Goal: Task Accomplishment & Management: Use online tool/utility

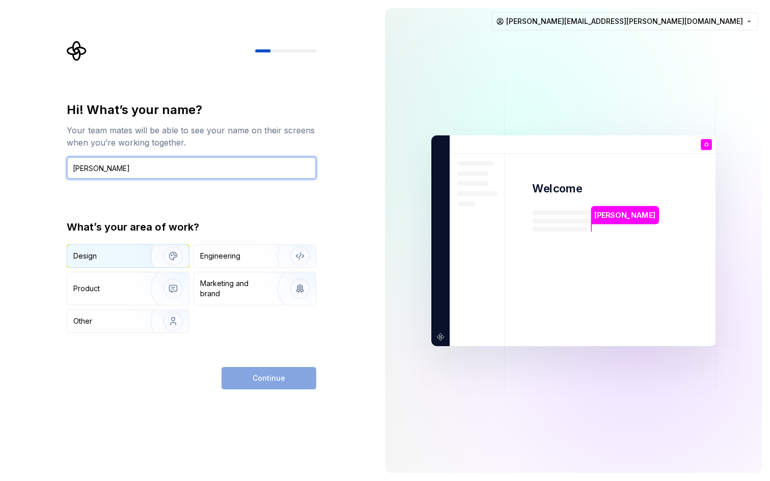
type input "[PERSON_NAME]"
click at [172, 253] on img "button" at bounding box center [166, 256] width 65 height 68
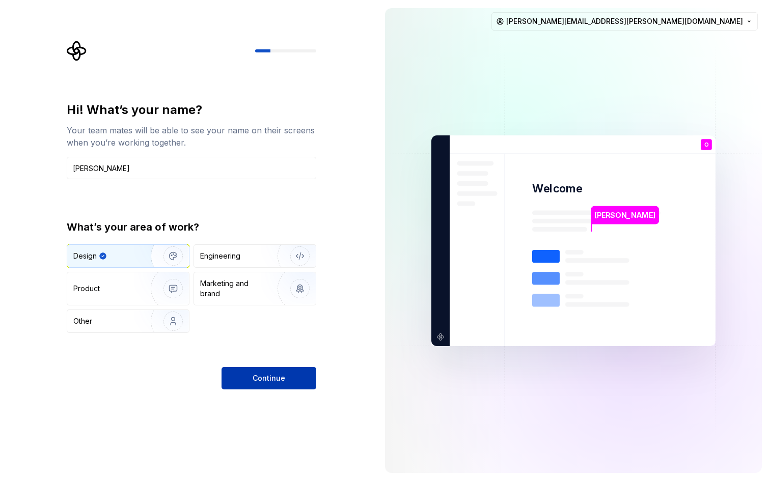
click at [265, 379] on span "Continue" at bounding box center [269, 378] width 33 height 10
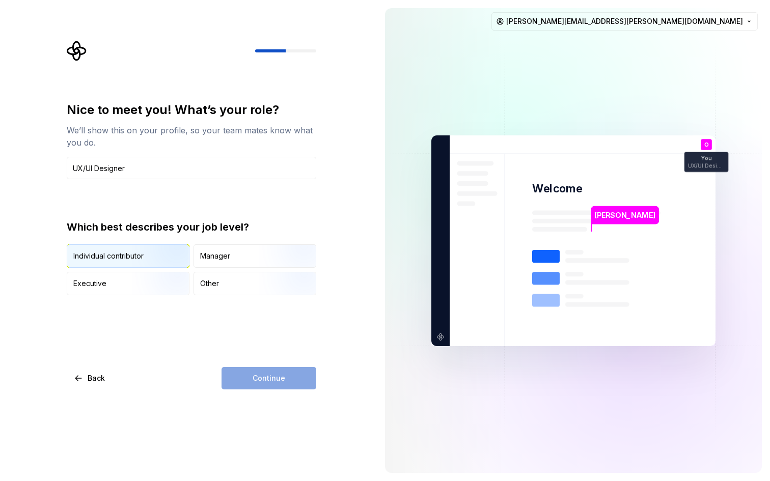
type input "UX/UI Designer"
click at [117, 256] on div "Individual contributor" at bounding box center [108, 256] width 70 height 10
click at [286, 380] on button "Continue" at bounding box center [268, 378] width 95 height 22
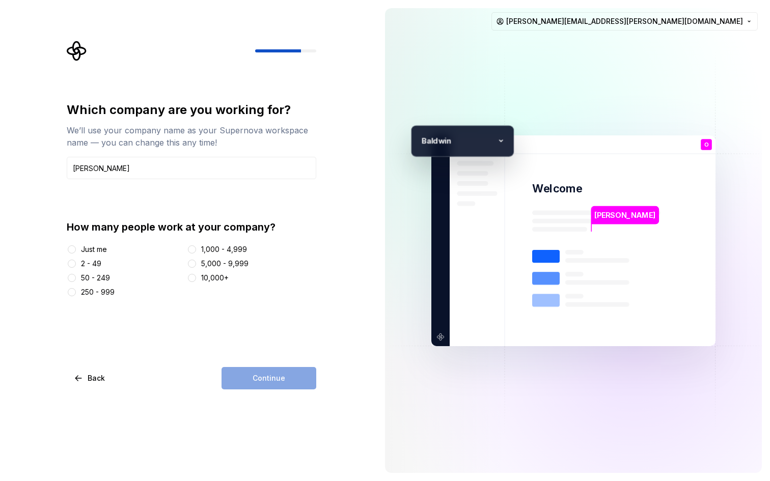
type input "[PERSON_NAME]"
click at [74, 262] on button "2 - 49" at bounding box center [72, 264] width 8 height 8
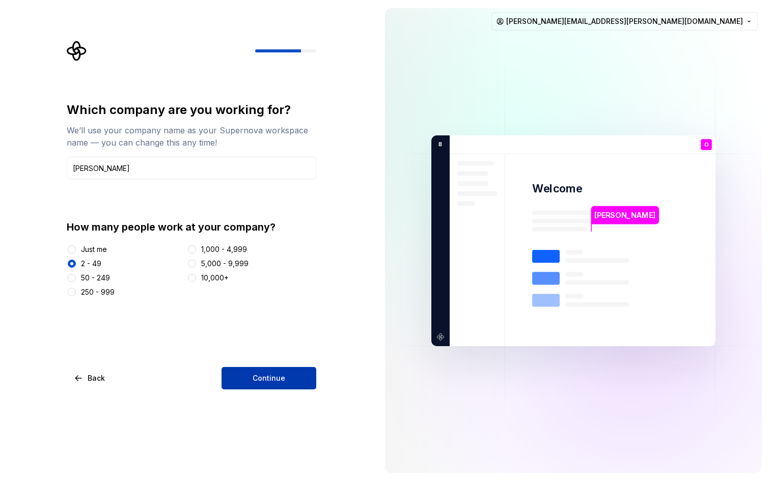
click at [259, 378] on span "Continue" at bounding box center [269, 378] width 33 height 10
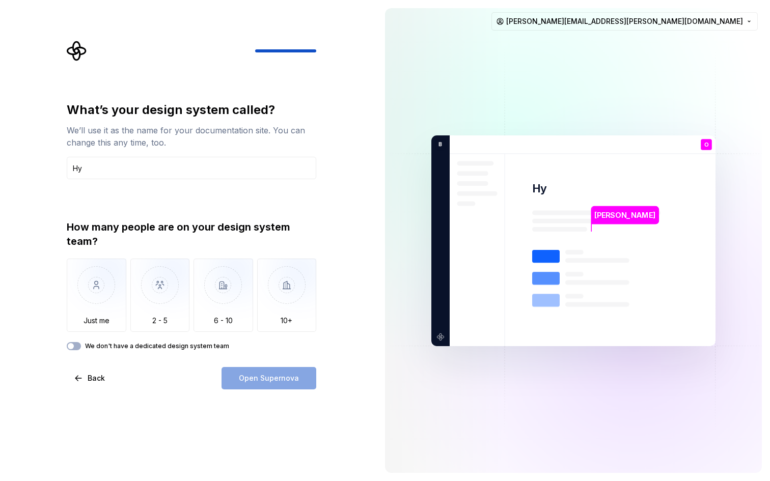
type input "H"
click at [103, 170] on input "[PERSON_NAME] Hyva" at bounding box center [191, 168] width 249 height 22
click at [157, 171] on input "[PERSON_NAME] Hyva" at bounding box center [191, 168] width 249 height 22
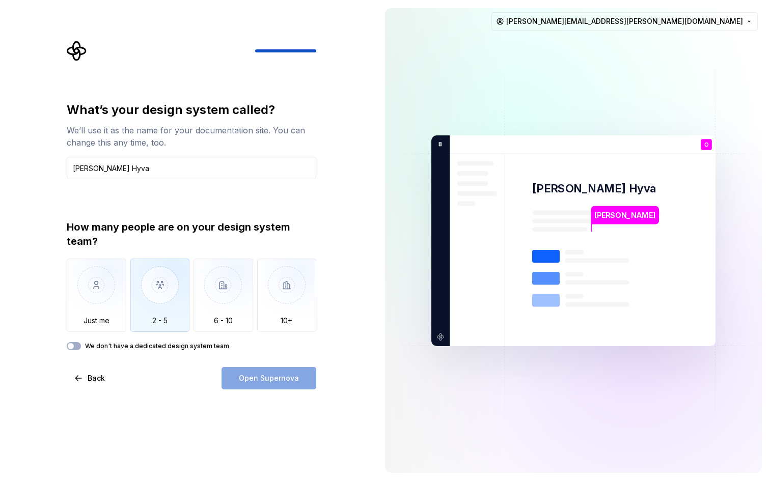
type input "[PERSON_NAME] Hyva"
click at [155, 301] on img "button" at bounding box center [160, 293] width 60 height 68
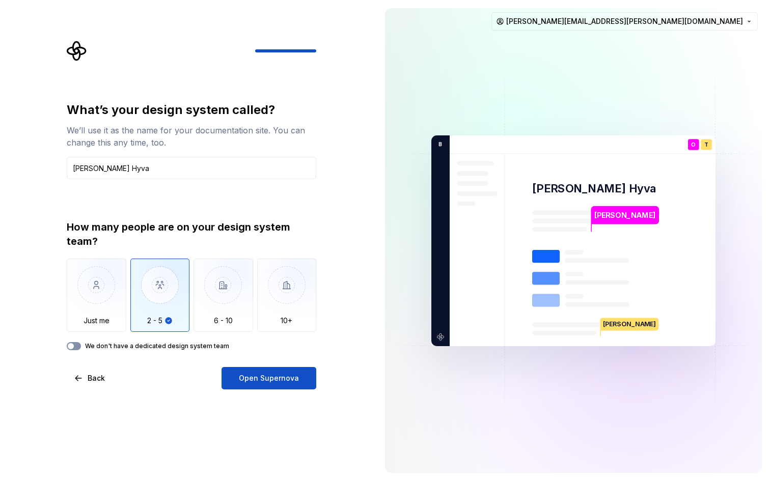
click at [72, 347] on span "button" at bounding box center [71, 346] width 6 height 6
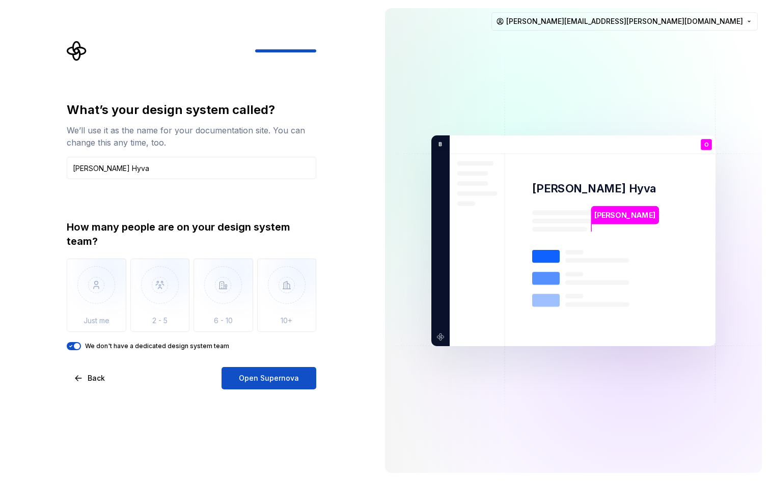
click at [247, 382] on span "Open Supernova" at bounding box center [269, 378] width 60 height 10
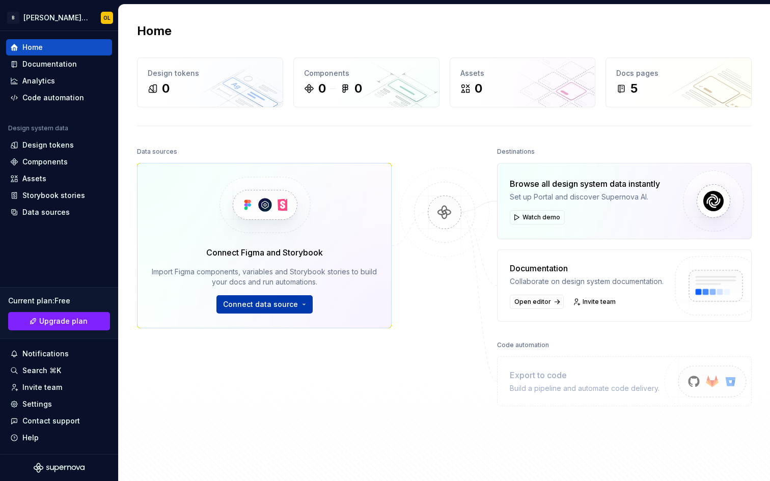
click at [269, 303] on span "Connect data source" at bounding box center [260, 304] width 75 height 10
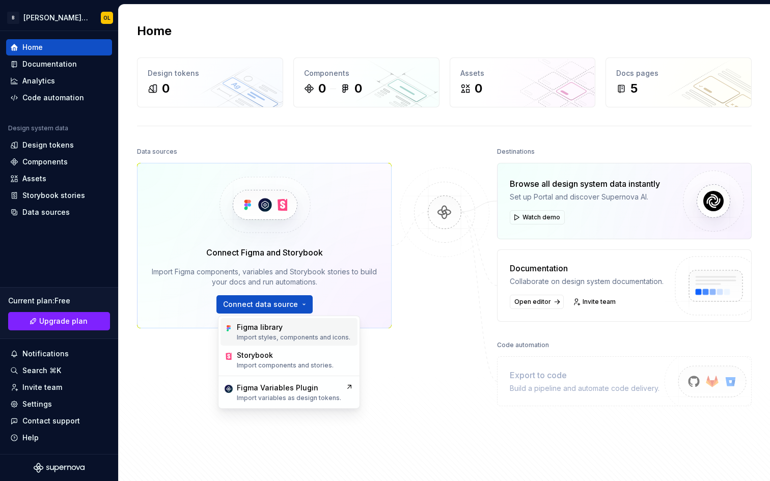
click at [284, 338] on p "Import styles, components and icons." at bounding box center [294, 337] width 114 height 8
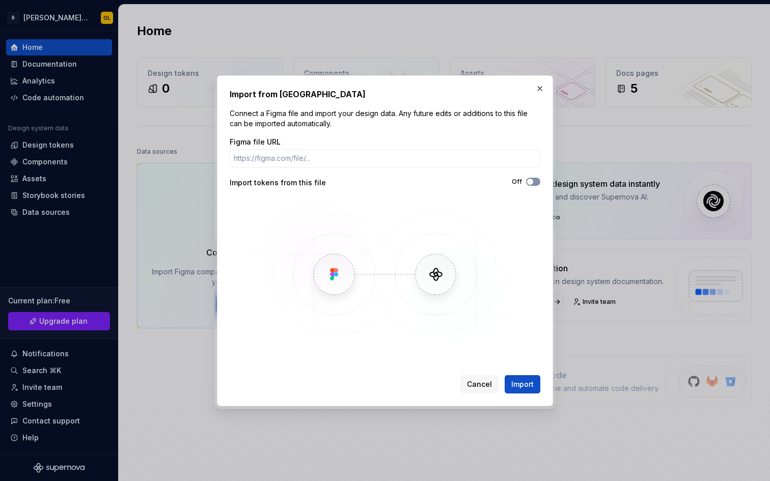
click at [530, 181] on span "button" at bounding box center [530, 182] width 6 height 6
click at [309, 157] on input "Figma file URL" at bounding box center [385, 158] width 311 height 18
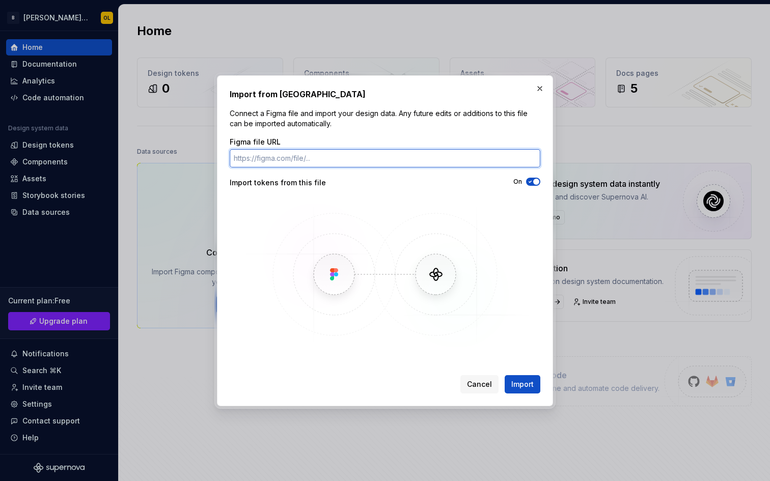
paste input "[URL][DOMAIN_NAME][PERSON_NAME]"
type input "[URL][DOMAIN_NAME][PERSON_NAME]"
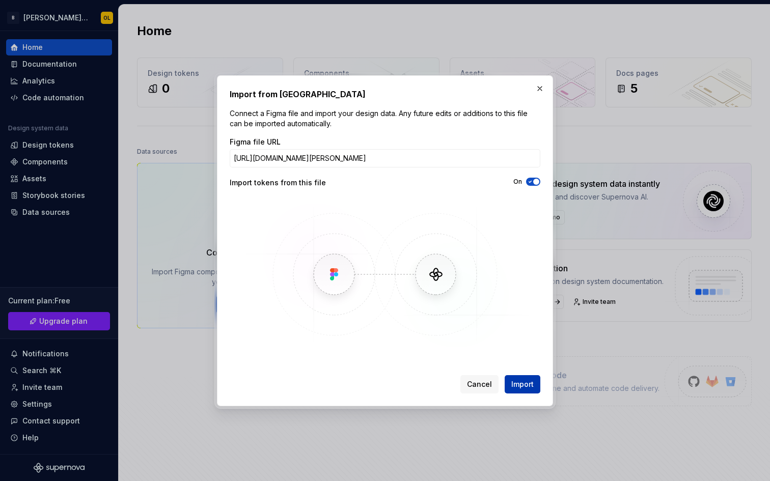
scroll to position [0, 0]
click at [531, 381] on span "Import" at bounding box center [522, 384] width 22 height 10
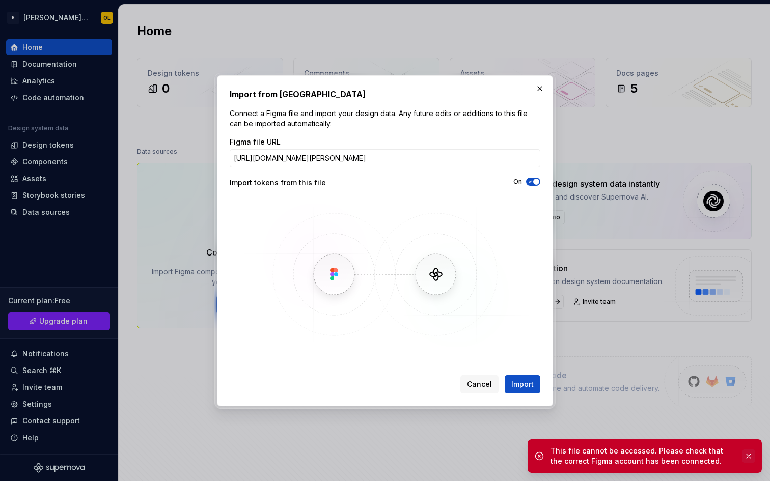
click at [745, 455] on button "button" at bounding box center [748, 456] width 13 height 14
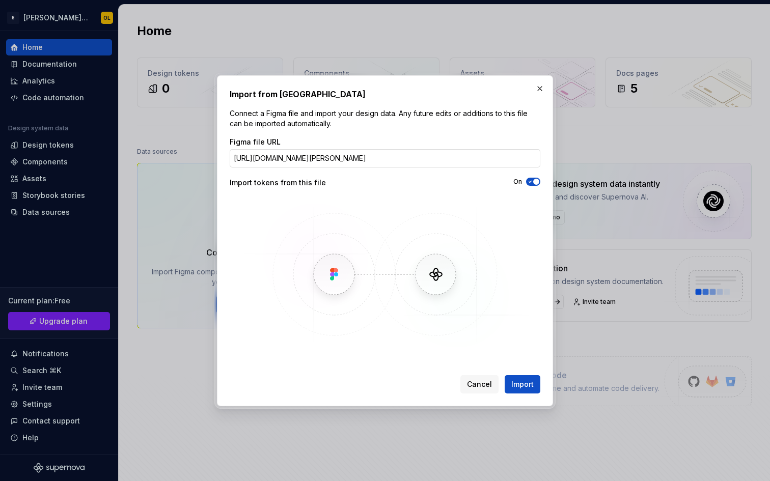
click at [360, 155] on input "[URL][DOMAIN_NAME][PERSON_NAME]" at bounding box center [385, 158] width 311 height 18
click at [532, 383] on span "Import" at bounding box center [522, 384] width 22 height 10
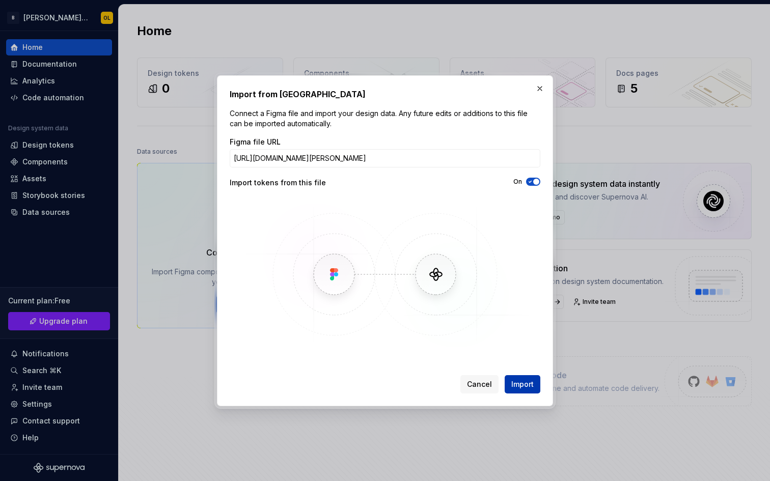
scroll to position [0, 0]
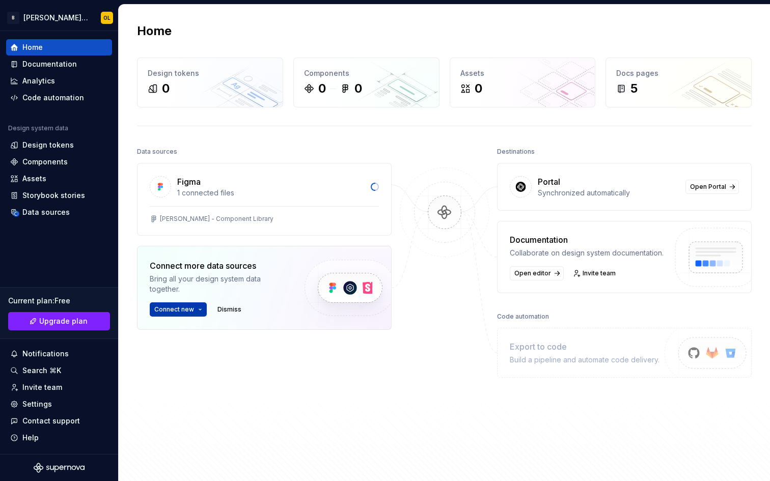
click at [200, 311] on button "Connect new" at bounding box center [178, 309] width 57 height 14
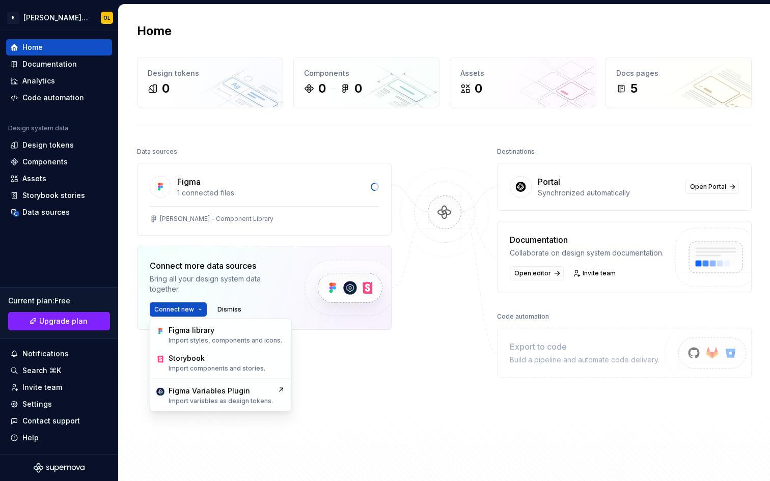
click at [376, 376] on div "Figma 1 connected files [PERSON_NAME] Hyva - Component Library Connect more dat…" at bounding box center [264, 272] width 255 height 218
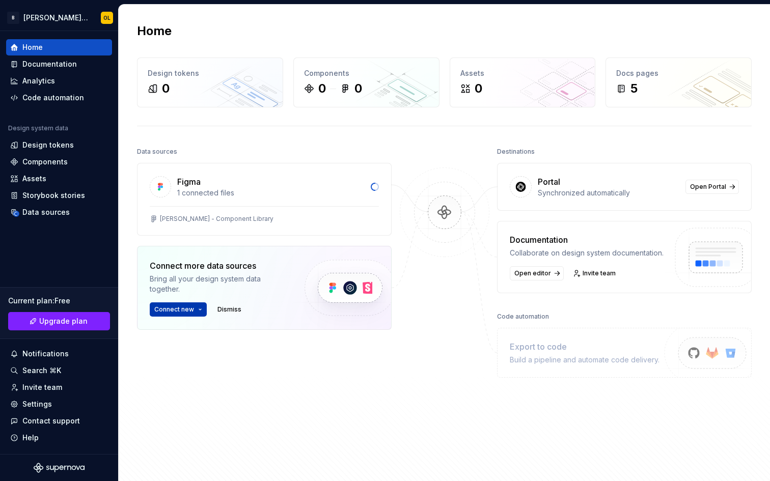
click at [194, 308] on button "Connect new" at bounding box center [178, 309] width 57 height 14
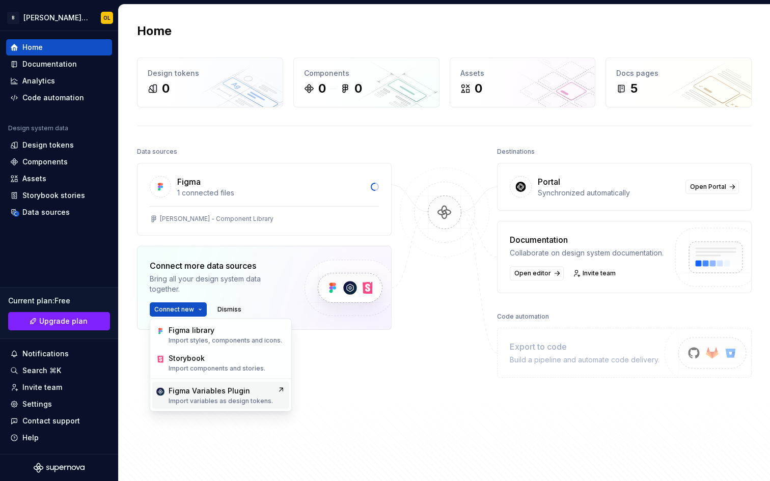
click at [201, 391] on div "Figma Variables Plugin" at bounding box center [209, 391] width 81 height 10
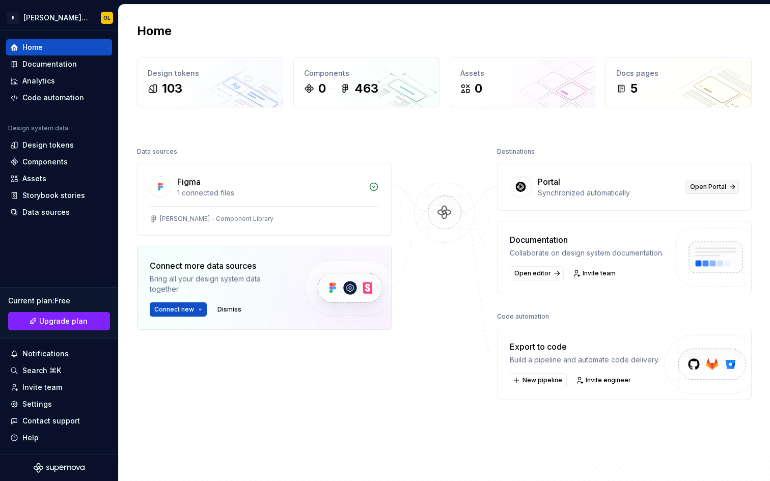
click at [722, 189] on span "Open Portal" at bounding box center [708, 187] width 36 height 8
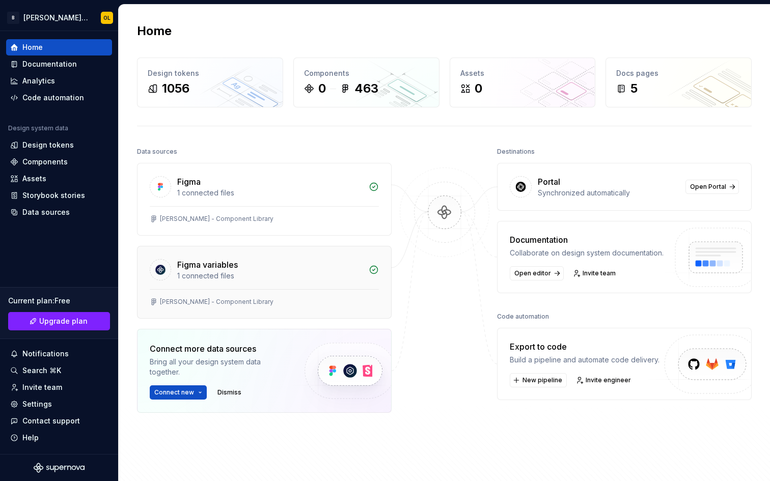
click at [346, 272] on div "1 connected files" at bounding box center [269, 276] width 185 height 10
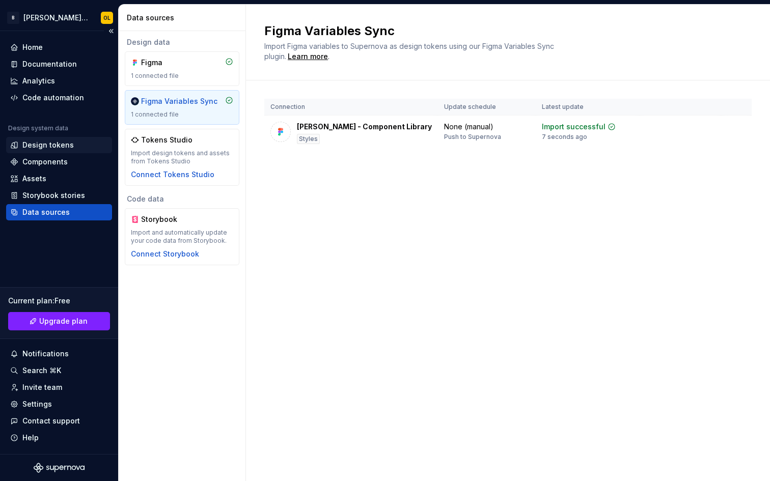
click at [50, 144] on div "Design tokens" at bounding box center [47, 145] width 51 height 10
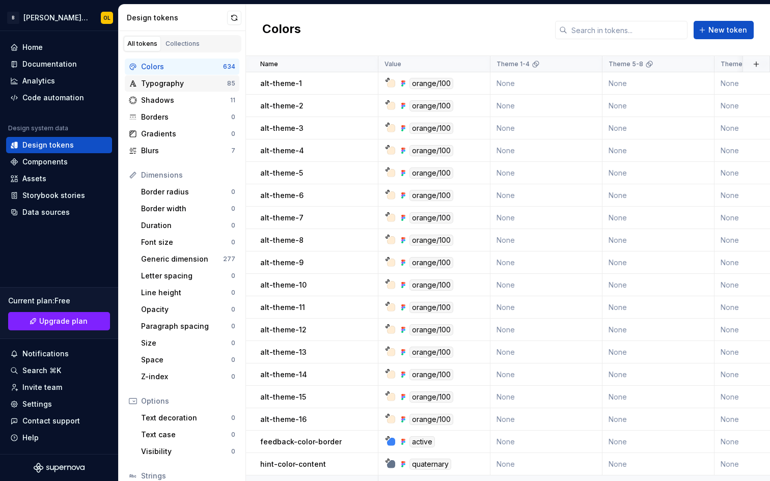
click at [160, 83] on div "Typography" at bounding box center [184, 83] width 86 height 10
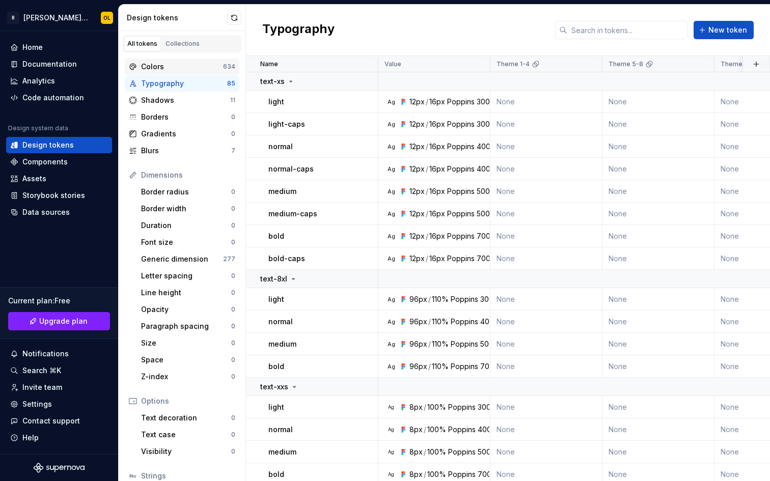
click at [157, 68] on div "Colors" at bounding box center [182, 67] width 82 height 10
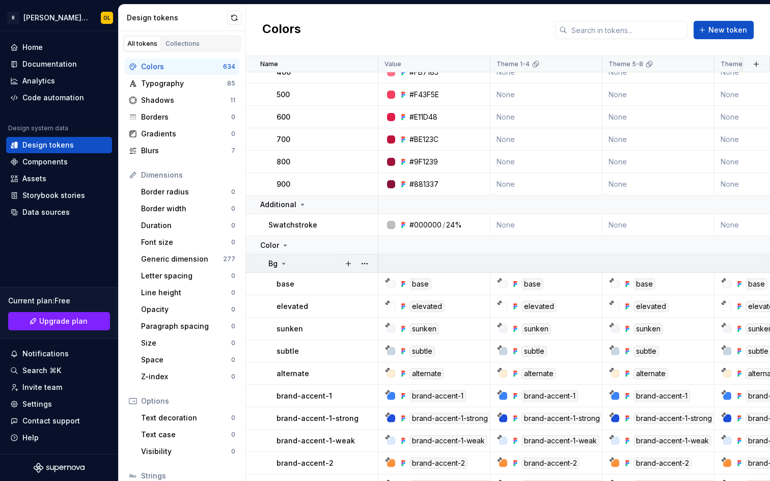
scroll to position [6141, 0]
click at [284, 263] on icon at bounding box center [284, 263] width 3 height 1
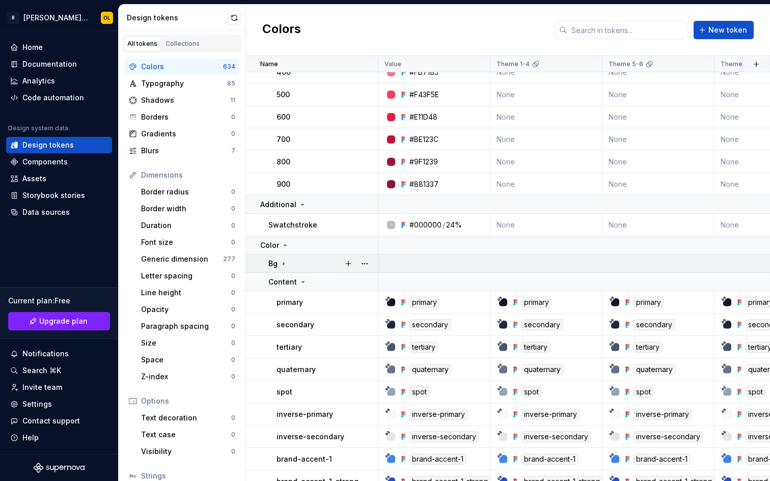
click at [284, 263] on icon at bounding box center [284, 264] width 8 height 8
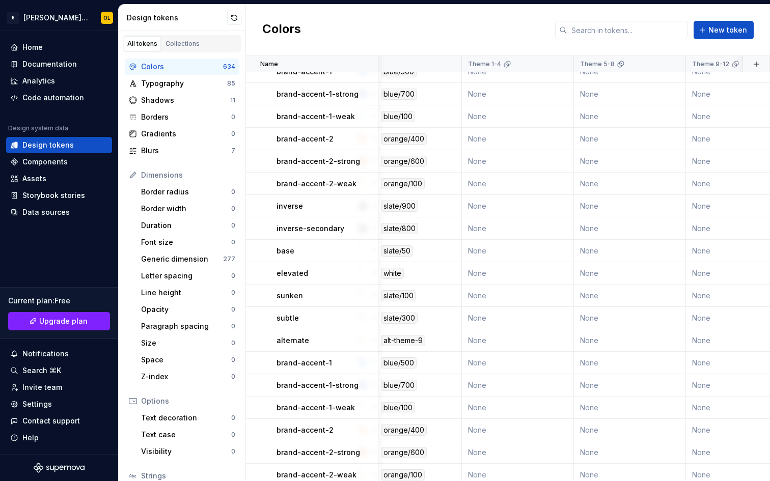
scroll to position [7048, 0]
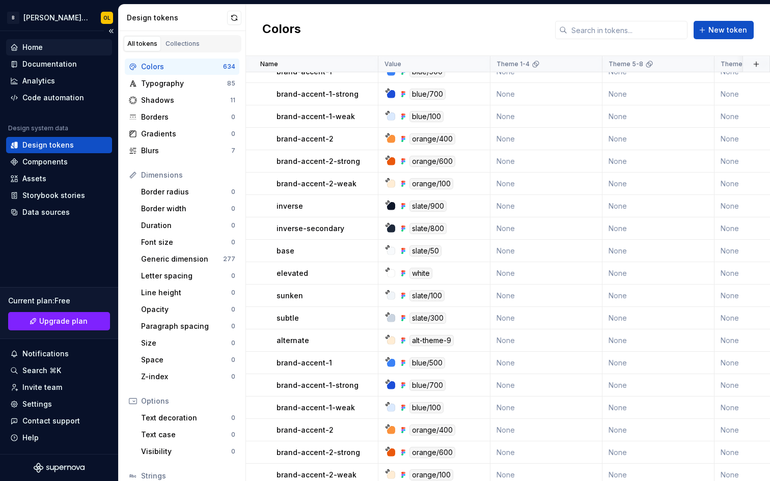
click at [42, 48] on div "Home" at bounding box center [32, 47] width 20 height 10
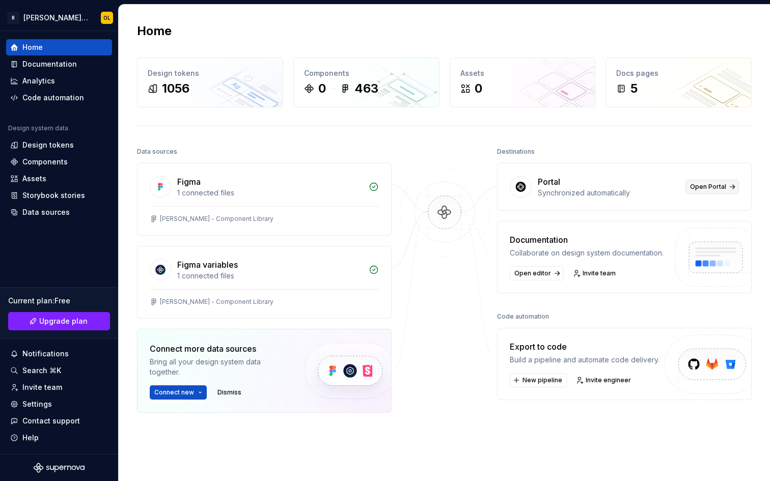
click at [707, 186] on span "Open Portal" at bounding box center [708, 187] width 36 height 8
click at [323, 271] on div "1 connected files" at bounding box center [269, 276] width 185 height 10
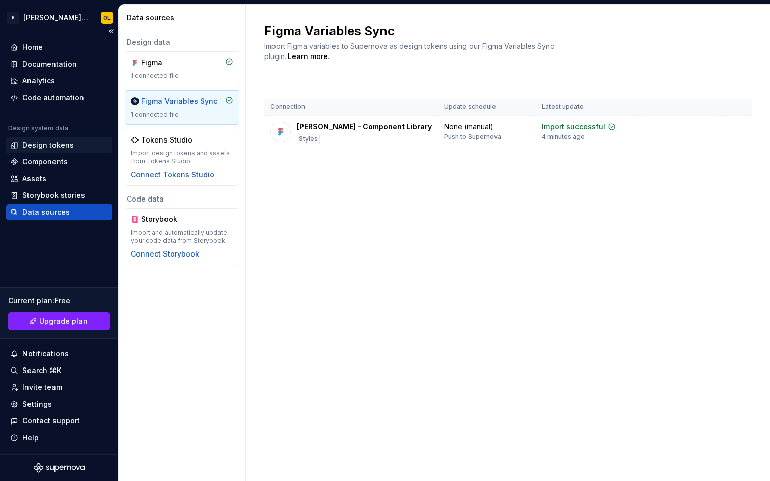
click at [50, 147] on div "Design tokens" at bounding box center [47, 145] width 51 height 10
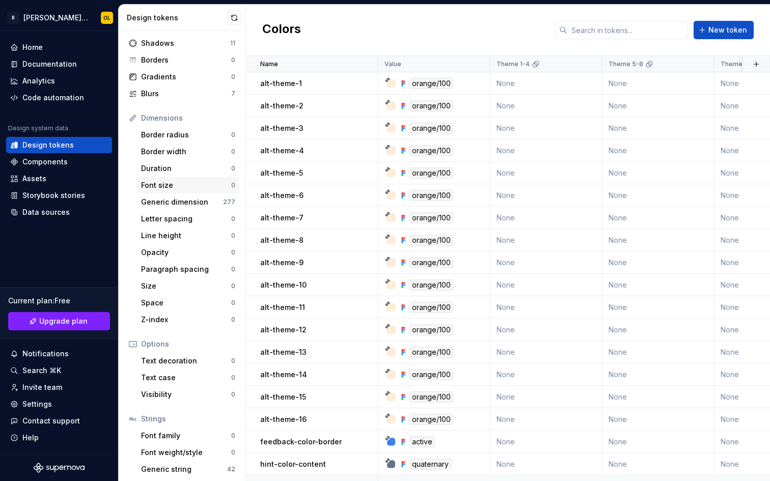
scroll to position [76, 0]
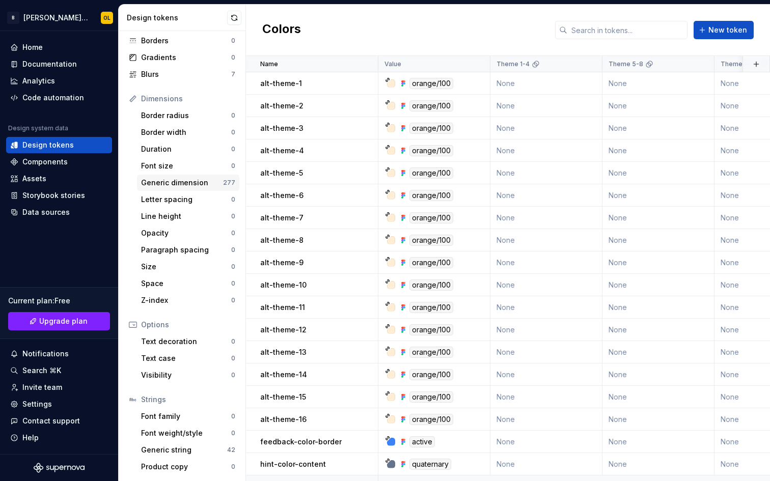
click at [183, 181] on div "Generic dimension" at bounding box center [182, 183] width 82 height 10
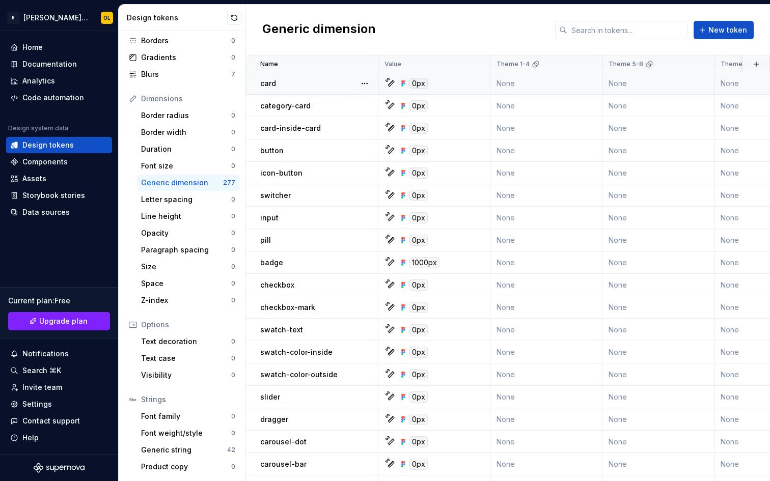
click at [417, 82] on div "0px" at bounding box center [418, 83] width 18 height 11
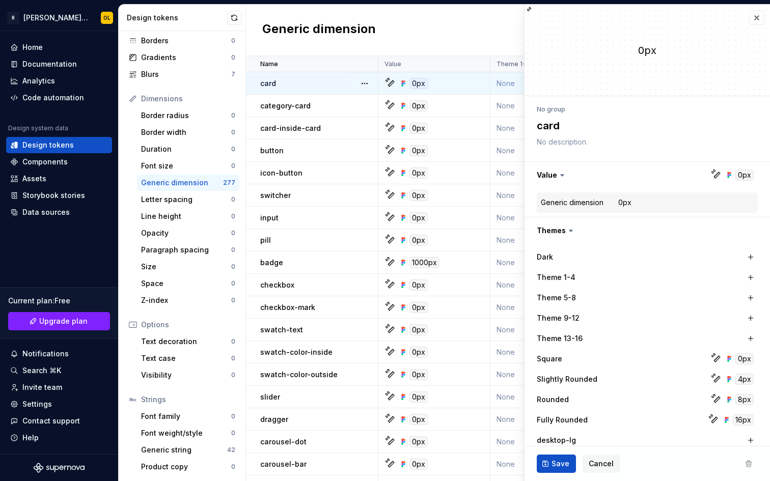
type textarea "*"
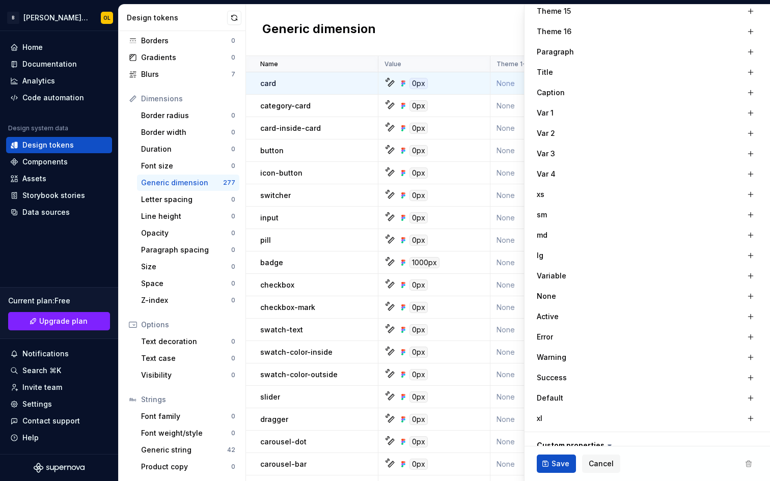
scroll to position [912, 0]
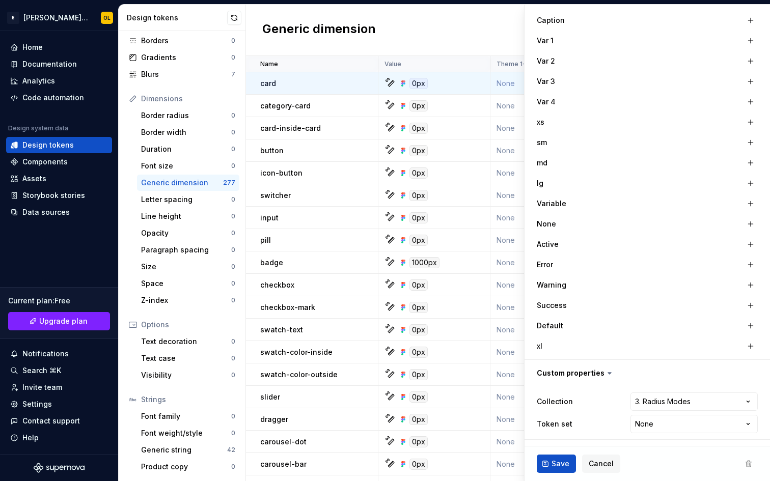
click at [664, 430] on html "B [PERSON_NAME] Hyva OL Home Documentation Analytics Code automation Design sys…" at bounding box center [385, 240] width 770 height 481
click at [679, 427] on html "B [PERSON_NAME] Hyva OL Home Documentation Analytics Code automation Design sys…" at bounding box center [385, 240] width 770 height 481
select select "**********"
type textarea "*"
click at [656, 422] on html "B [PERSON_NAME] Hyva OL Home Documentation Analytics Code automation Design sys…" at bounding box center [385, 240] width 770 height 481
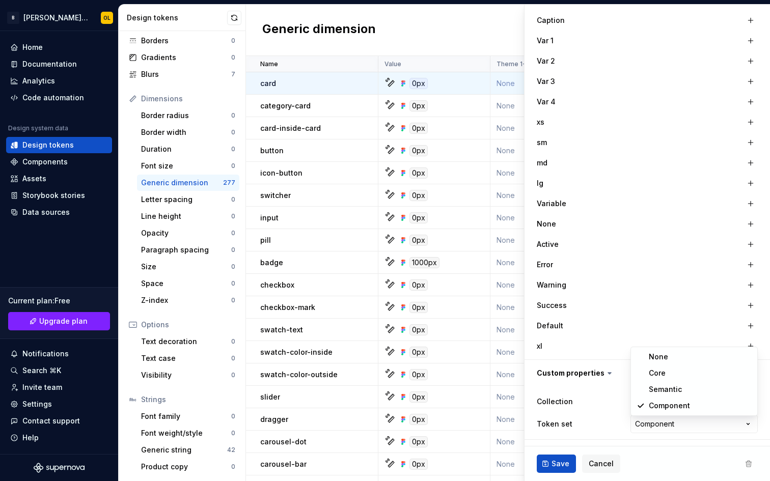
select select "**********"
click at [604, 462] on span "Cancel" at bounding box center [601, 464] width 25 height 10
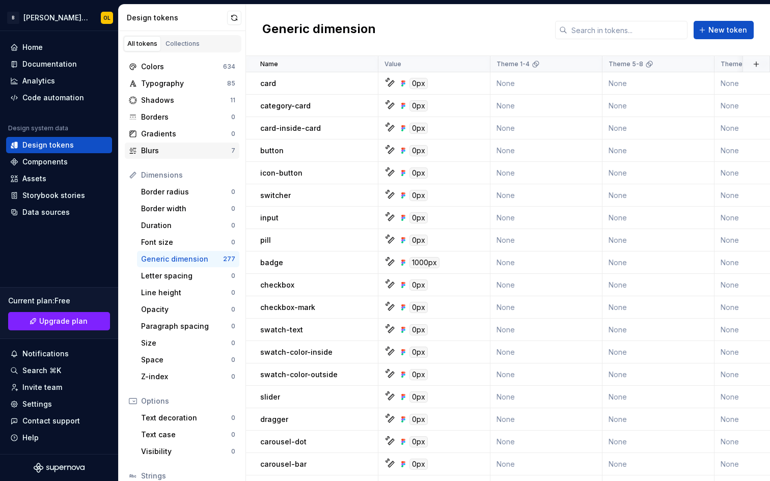
click at [162, 152] on div "Blurs" at bounding box center [186, 151] width 90 height 10
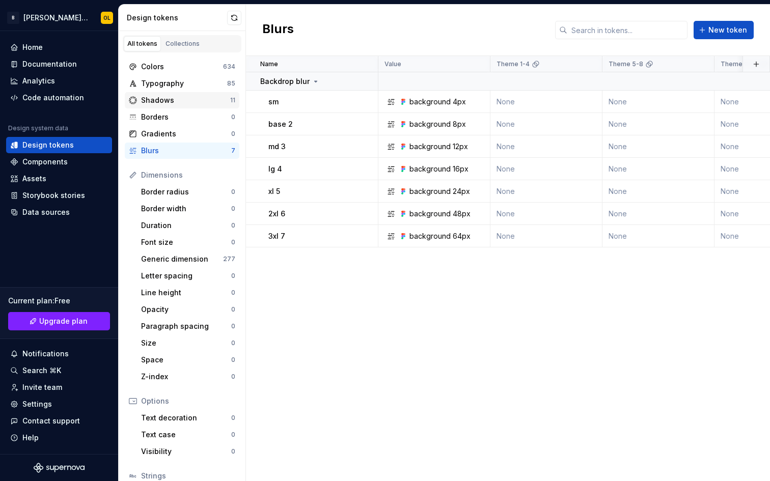
click at [181, 96] on div "Shadows" at bounding box center [185, 100] width 89 height 10
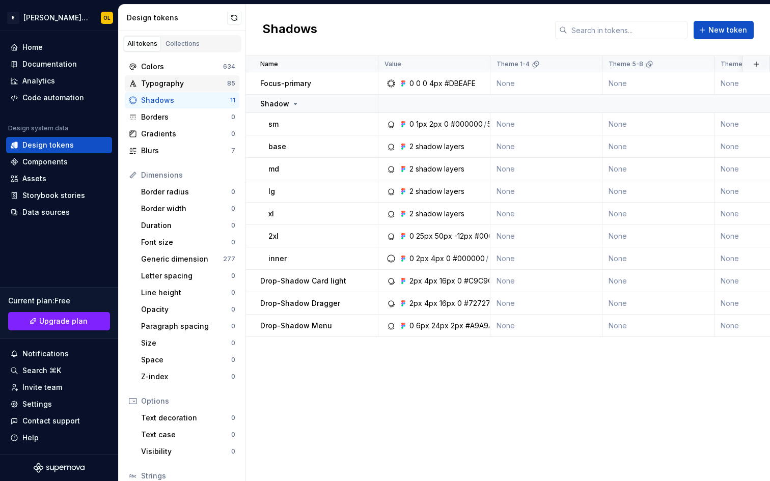
click at [181, 89] on div "Typography 85" at bounding box center [182, 83] width 115 height 16
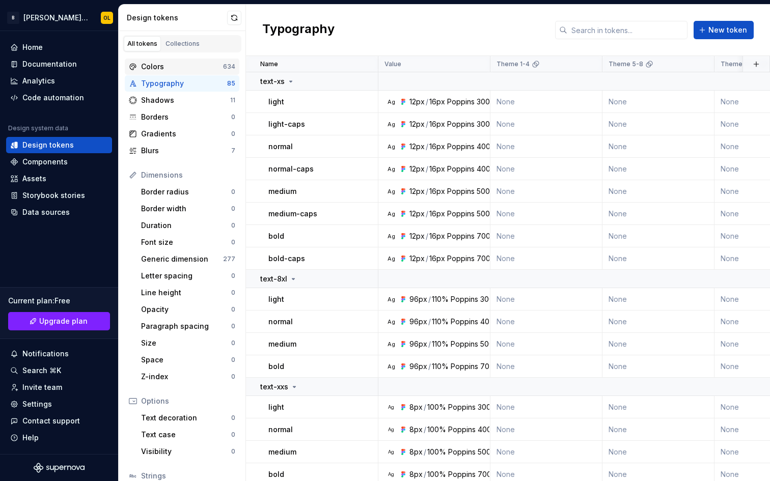
click at [184, 70] on div "Colors" at bounding box center [182, 67] width 82 height 10
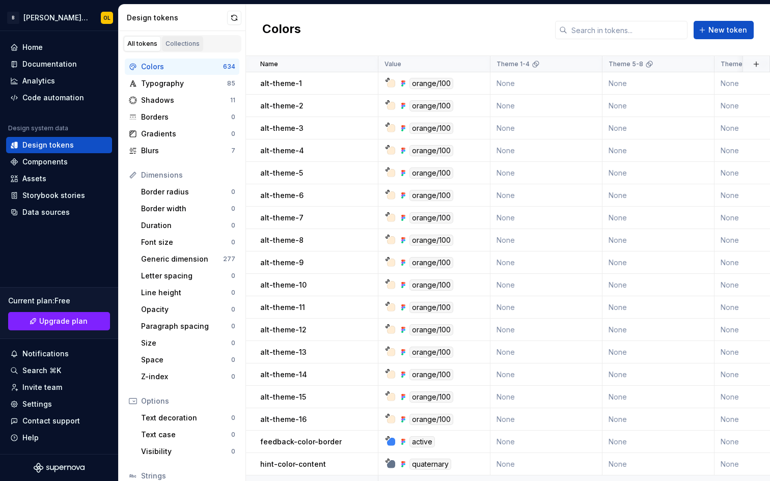
click at [185, 44] on div "Collections" at bounding box center [182, 44] width 34 height 8
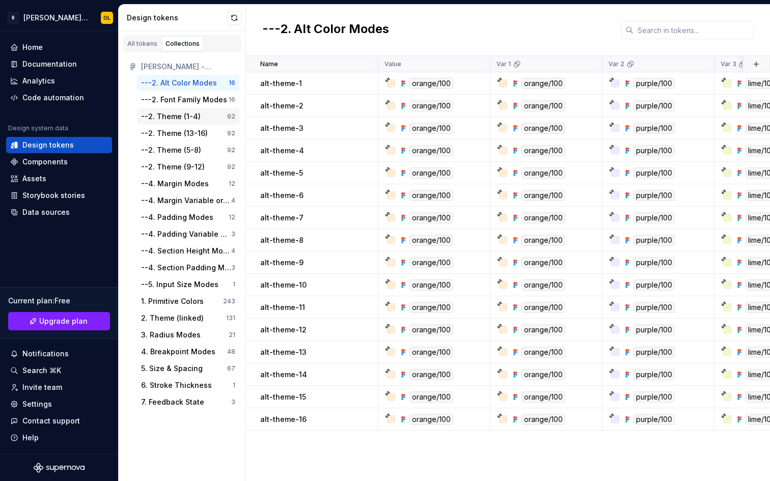
click at [176, 113] on div "--2. Theme (1-4)" at bounding box center [171, 116] width 60 height 10
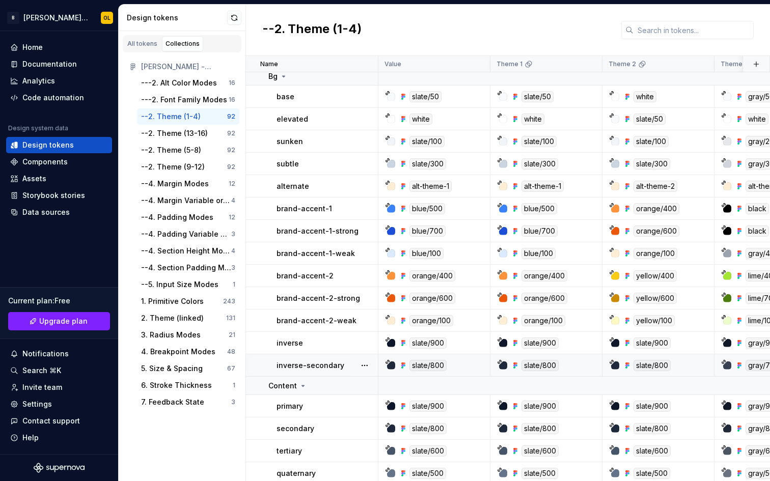
scroll to position [235, 0]
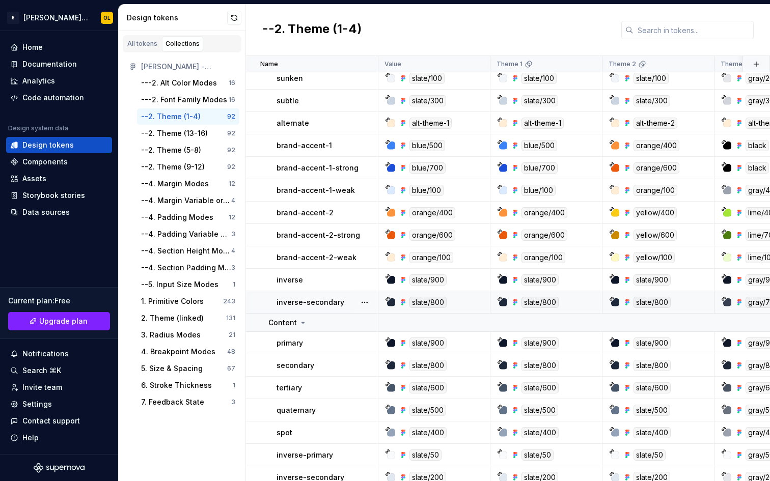
click at [321, 306] on p "inverse-secondary" at bounding box center [310, 302] width 68 height 10
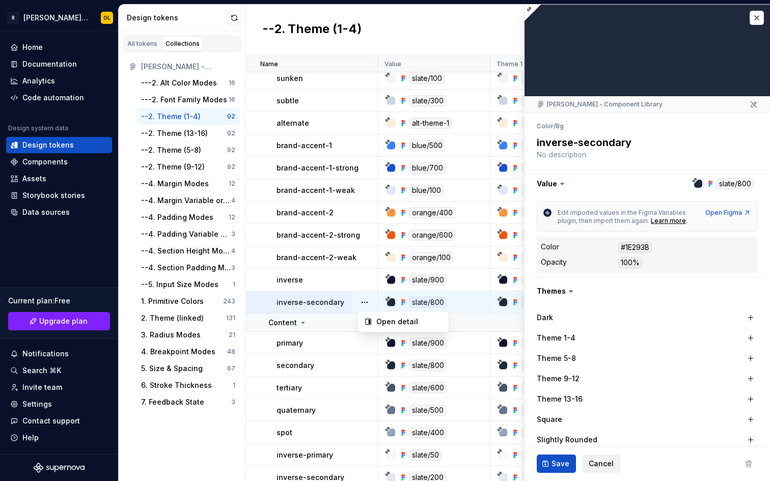
click at [610, 461] on html "B [PERSON_NAME] Hyva OL Home Documentation Analytics Code automation Design sys…" at bounding box center [385, 240] width 770 height 481
click at [606, 466] on span "Cancel" at bounding box center [601, 464] width 25 height 10
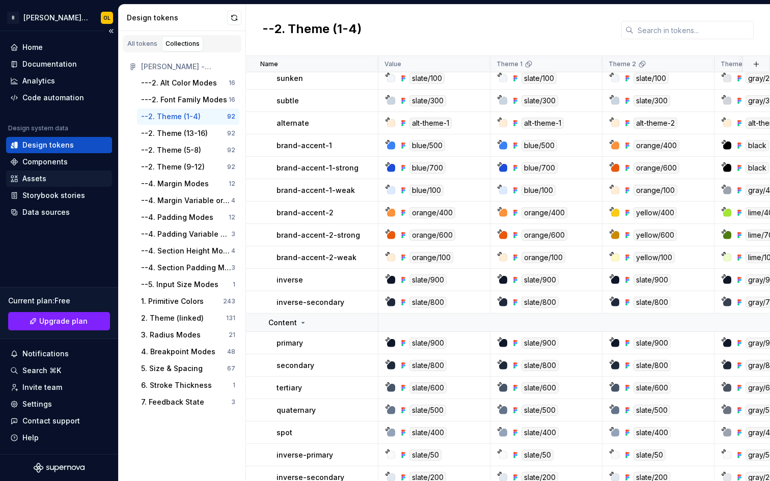
click at [33, 176] on div "Assets" at bounding box center [34, 179] width 24 height 10
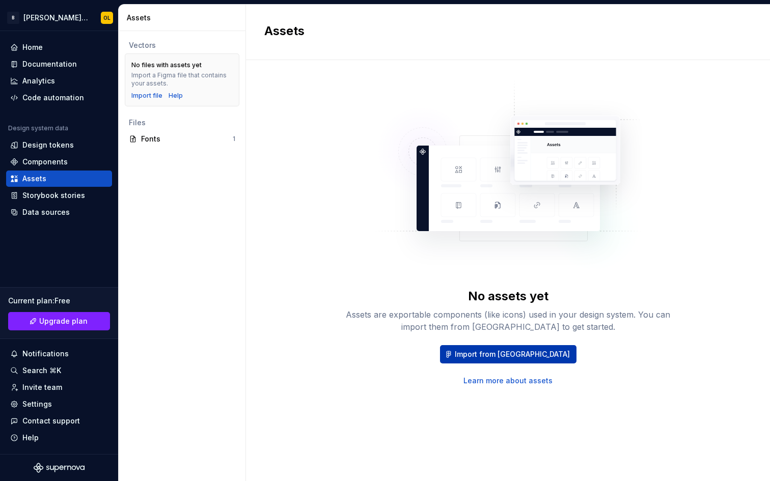
click at [534, 352] on span "Import from [GEOGRAPHIC_DATA]" at bounding box center [512, 354] width 115 height 10
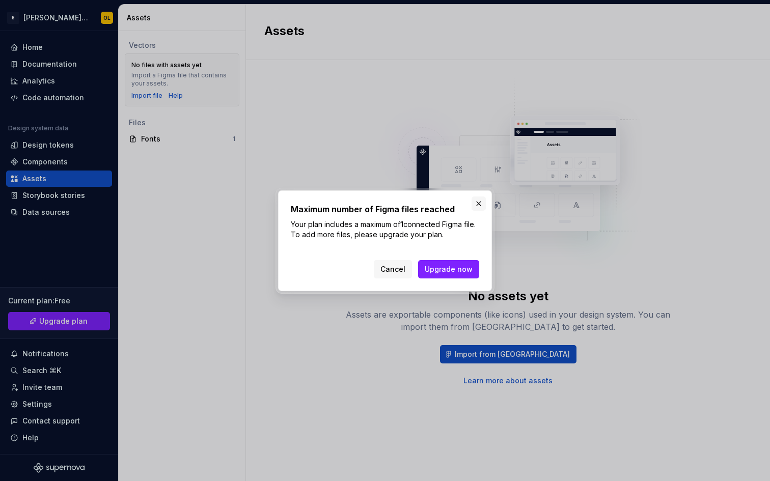
click at [475, 202] on button "button" at bounding box center [478, 204] width 14 height 14
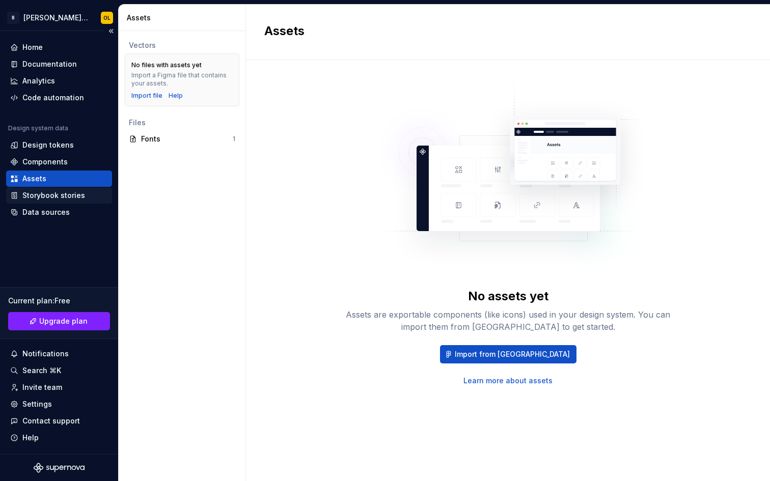
click at [53, 200] on div "Storybook stories" at bounding box center [53, 195] width 63 height 10
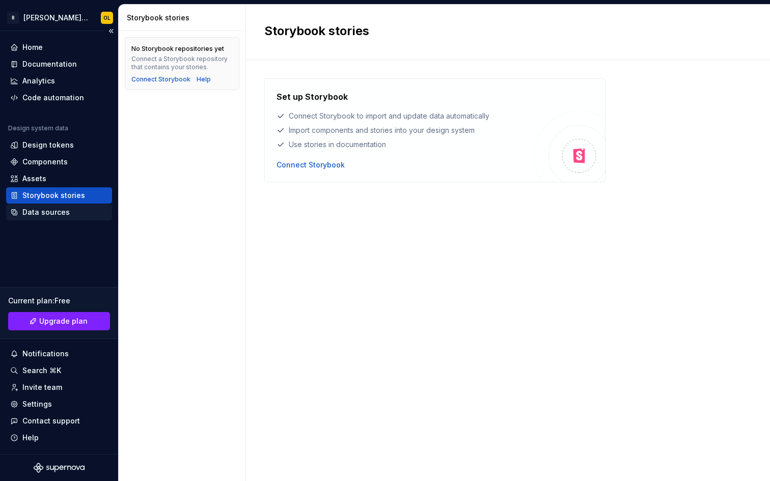
click at [53, 211] on div "Data sources" at bounding box center [45, 212] width 47 height 10
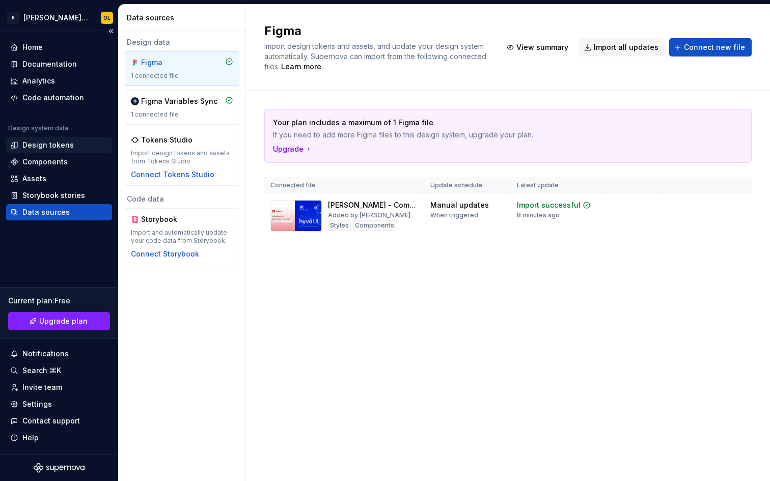
click at [61, 141] on div "Design tokens" at bounding box center [47, 145] width 51 height 10
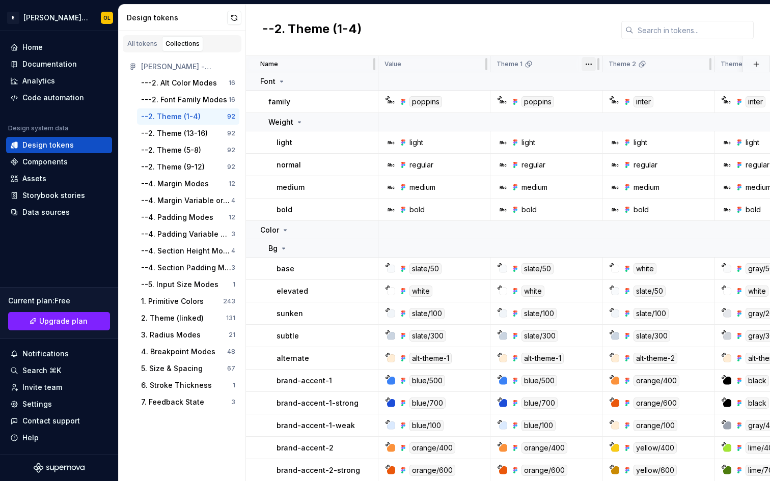
click at [592, 63] on html "B [PERSON_NAME] Hyva OL Home Documentation Analytics Code automation Design sys…" at bounding box center [385, 240] width 770 height 481
click at [33, 52] on div "Home" at bounding box center [32, 47] width 20 height 10
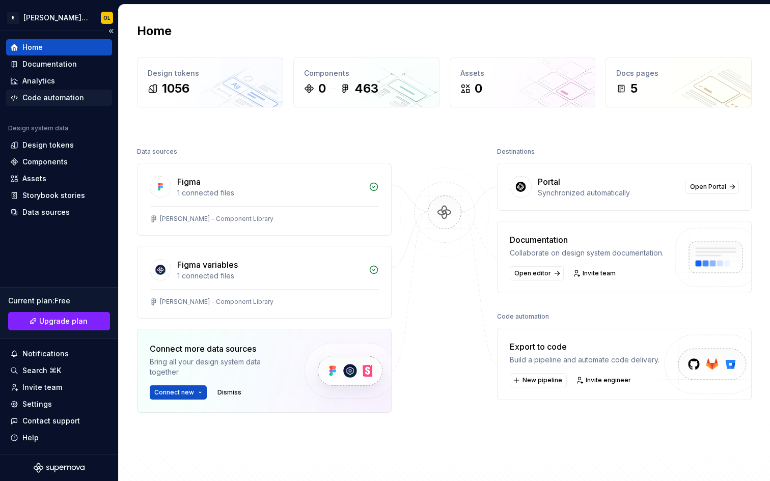
click at [47, 96] on div "Code automation" at bounding box center [53, 98] width 62 height 10
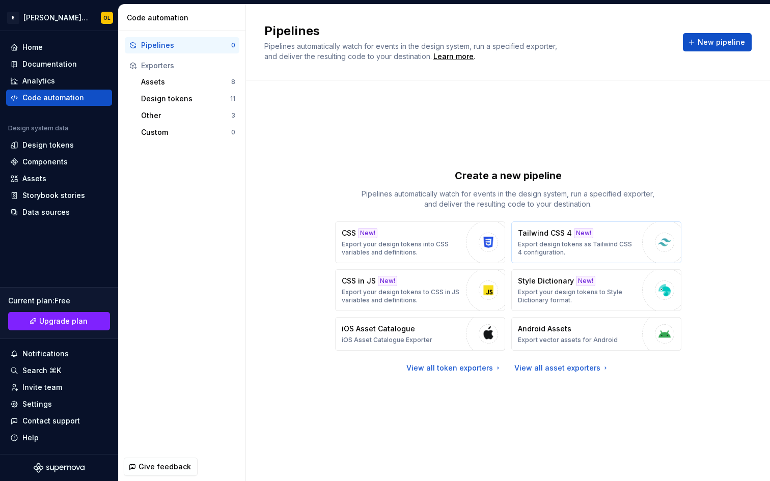
click at [605, 250] on p "Export design tokens as Tailwind CSS 4 configuration." at bounding box center [577, 248] width 119 height 16
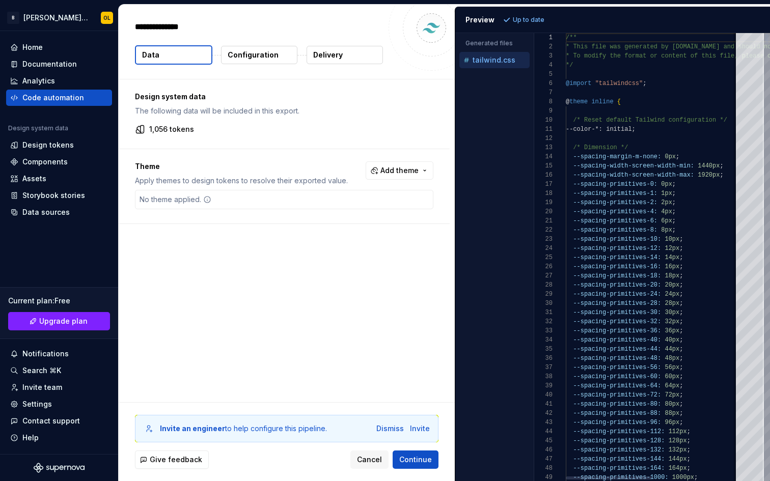
type textarea "*"
click at [399, 175] on span "Add theme" at bounding box center [399, 170] width 38 height 10
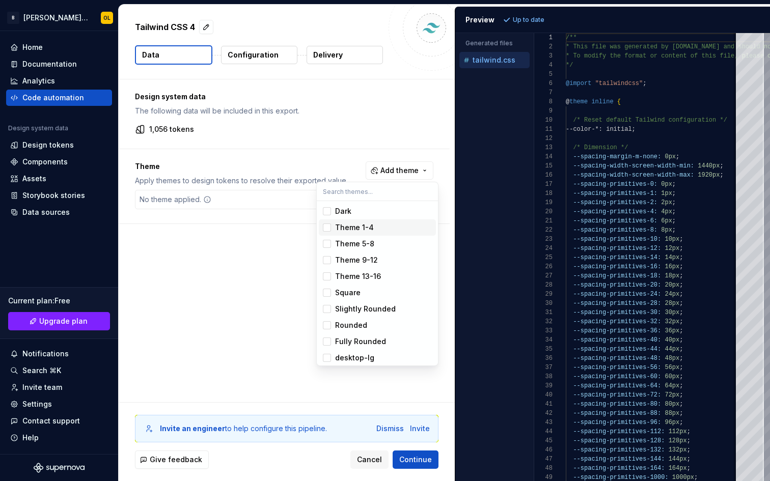
click at [328, 228] on div "Suggestions" at bounding box center [327, 228] width 8 height 8
click at [277, 254] on html "B [PERSON_NAME] Hyva OL Home Documentation Analytics Code automation Design sys…" at bounding box center [385, 240] width 770 height 481
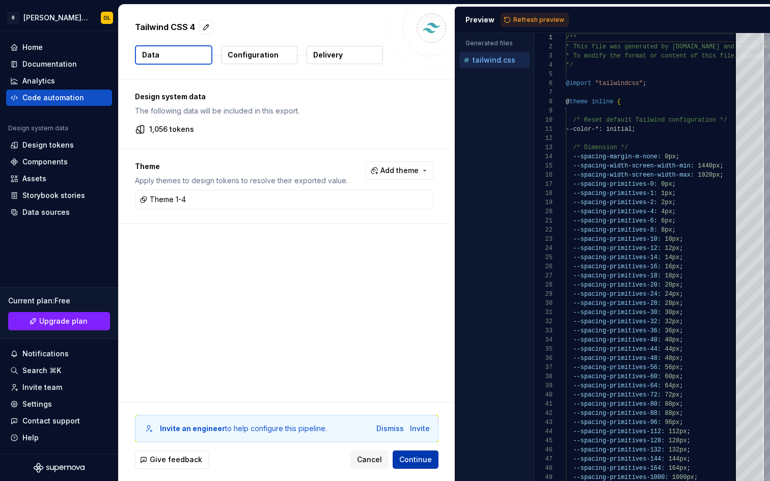
click at [402, 459] on span "Continue" at bounding box center [415, 460] width 33 height 10
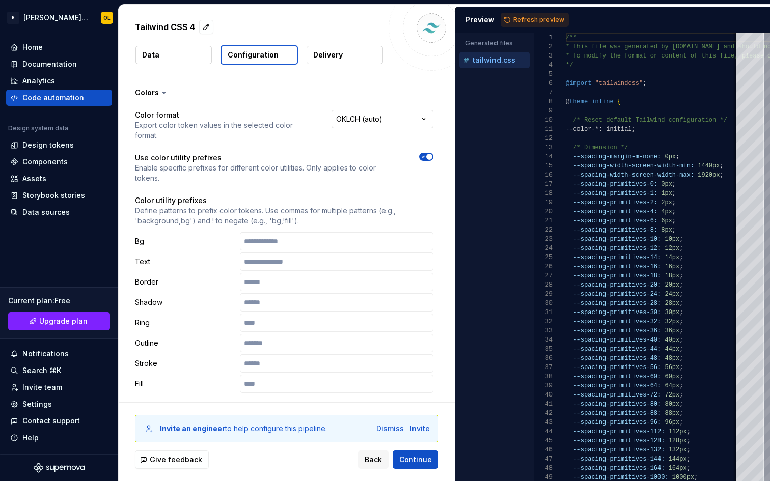
click at [352, 120] on html "**********" at bounding box center [385, 240] width 770 height 481
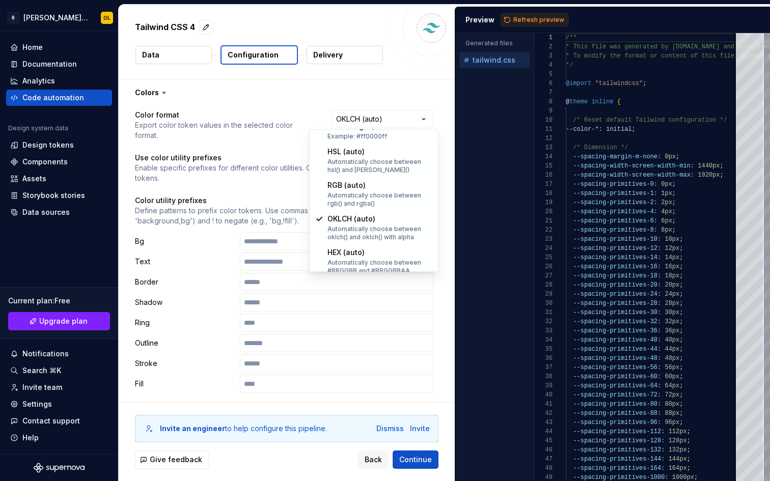
scroll to position [200, 0]
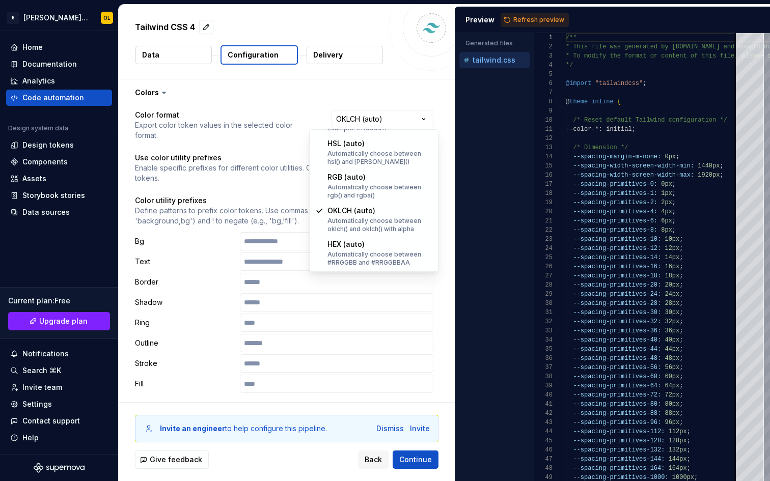
click at [425, 119] on html "**********" at bounding box center [385, 240] width 770 height 481
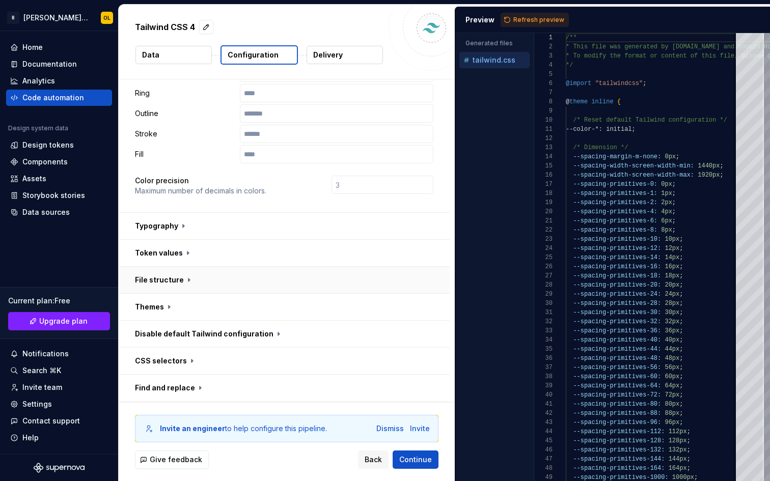
scroll to position [263, 0]
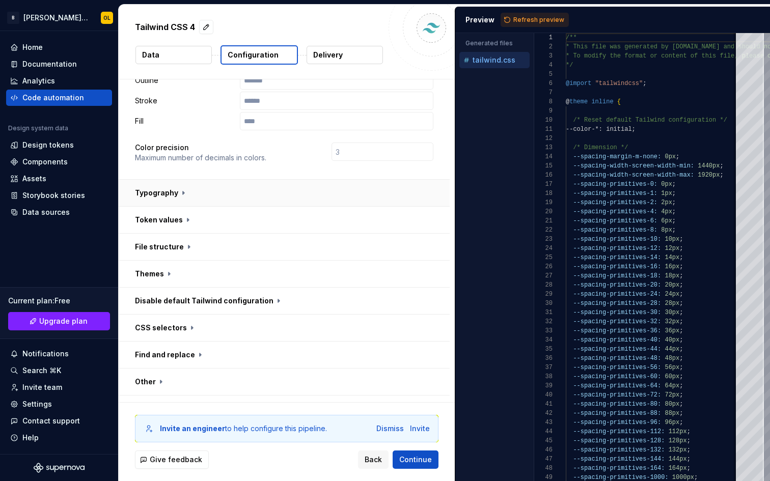
click at [175, 180] on button "button" at bounding box center [284, 193] width 331 height 26
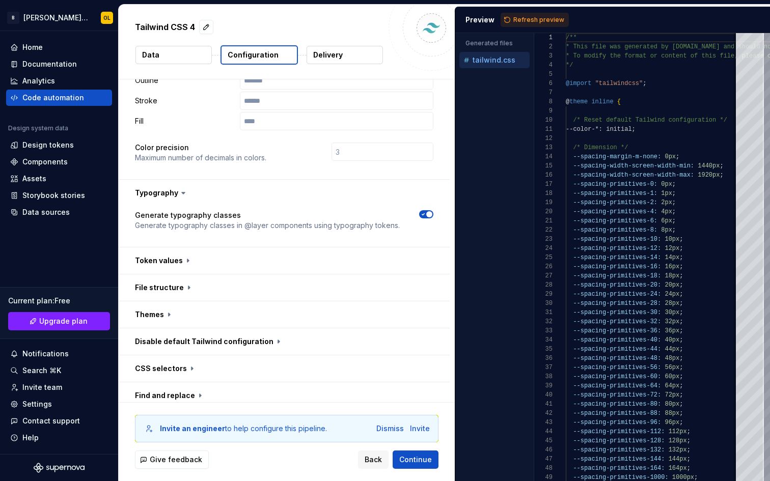
click at [178, 188] on icon at bounding box center [183, 193] width 10 height 10
click at [183, 188] on icon at bounding box center [183, 193] width 10 height 10
click at [180, 247] on button "button" at bounding box center [284, 260] width 331 height 26
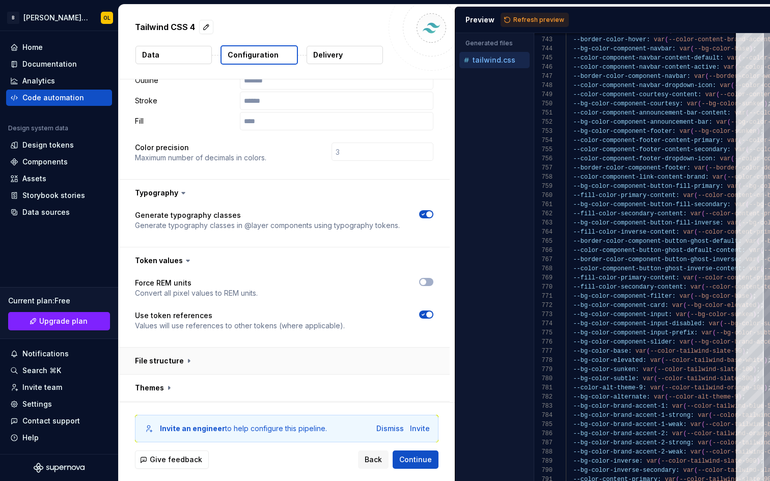
click at [277, 348] on button "button" at bounding box center [284, 361] width 331 height 26
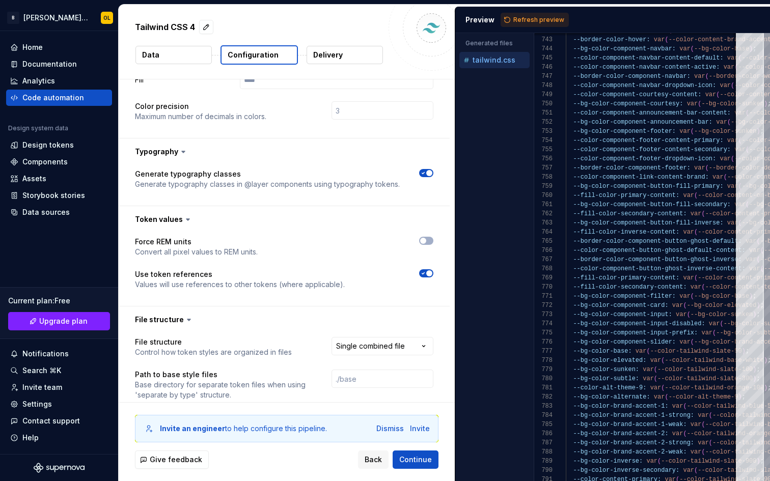
scroll to position [309, 0]
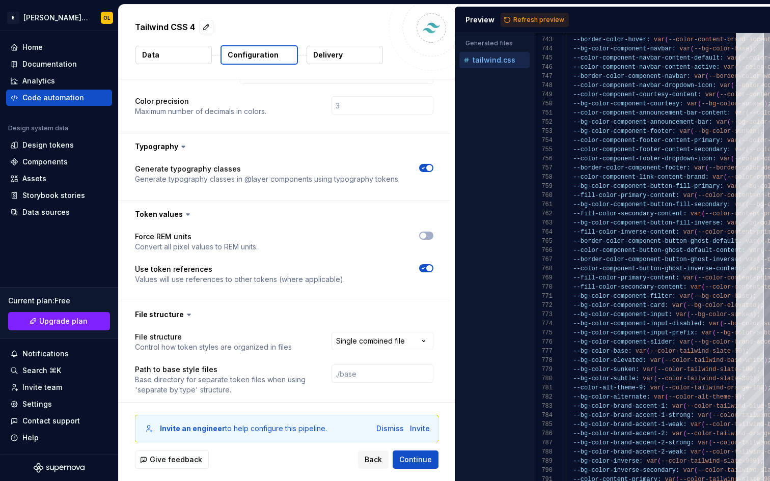
click at [347, 328] on html "**********" at bounding box center [385, 240] width 770 height 481
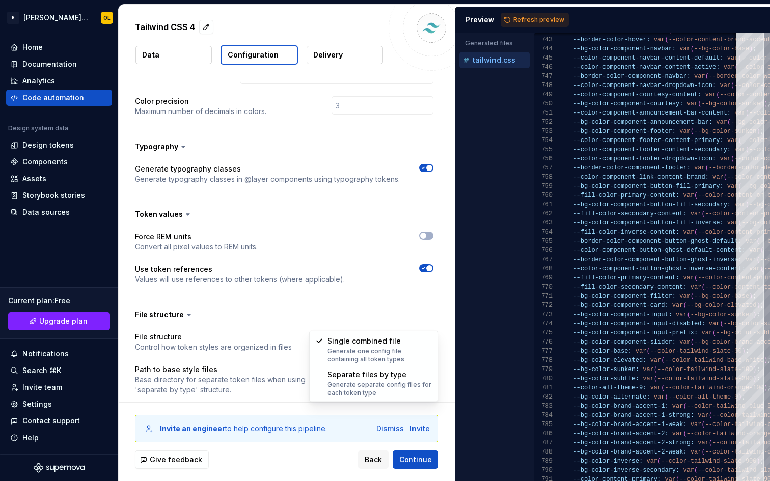
click at [352, 325] on html "**********" at bounding box center [385, 240] width 770 height 481
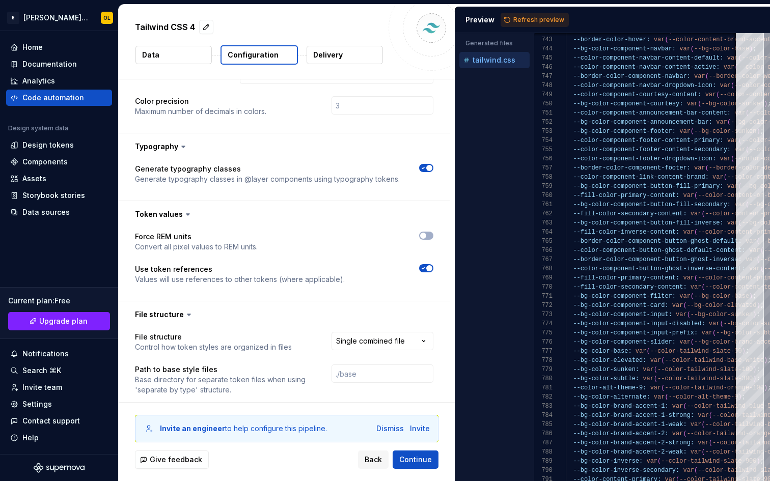
click at [357, 324] on html "**********" at bounding box center [385, 240] width 770 height 481
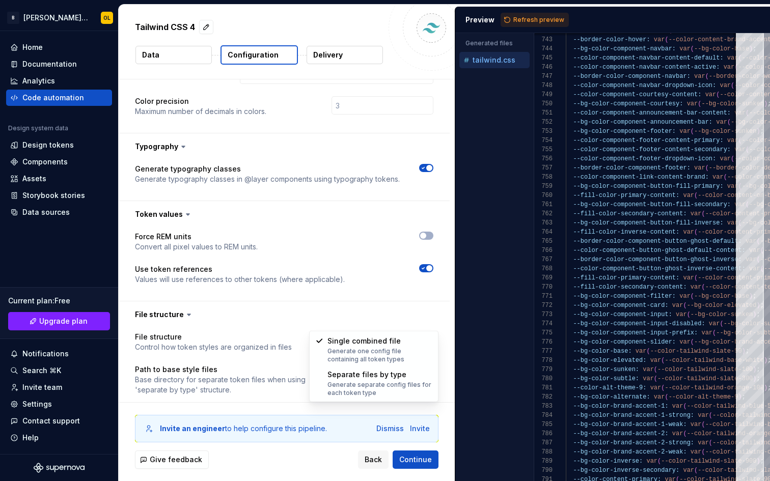
select select "**********"
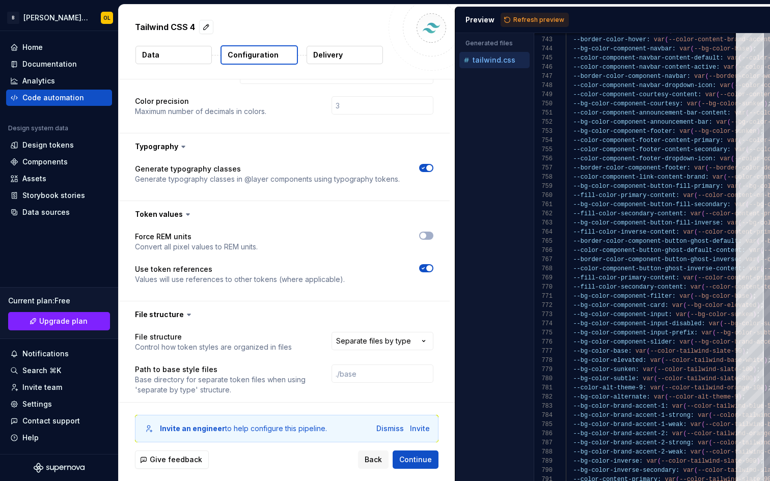
scroll to position [311, 0]
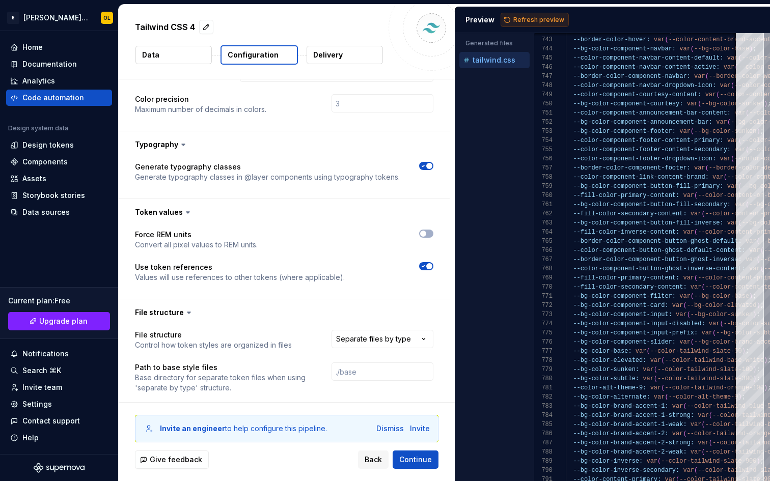
click at [518, 19] on span "Refresh preview" at bounding box center [538, 20] width 51 height 8
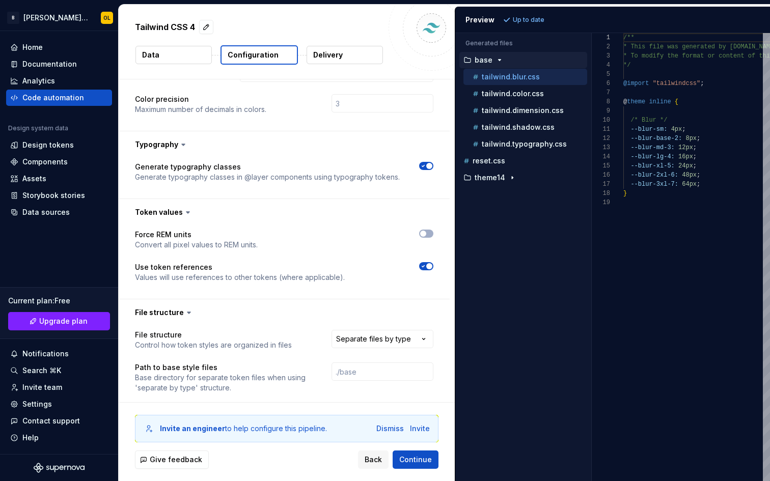
click at [592, 106] on div at bounding box center [592, 257] width 0 height 448
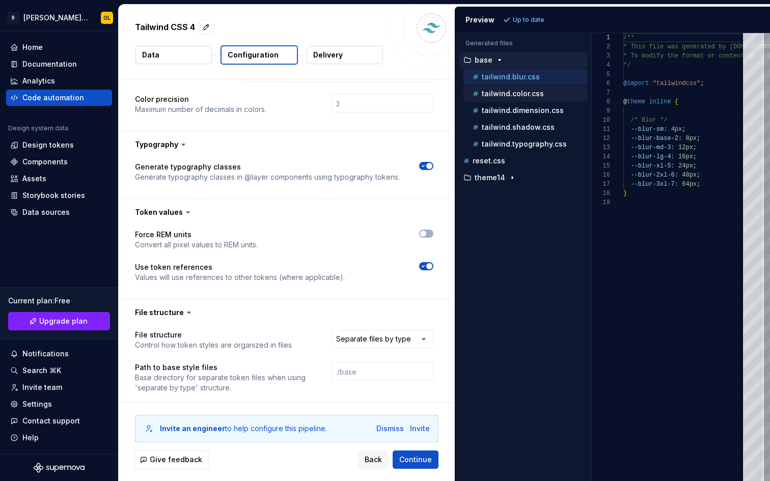
click at [516, 96] on p "tailwind.color.css" at bounding box center [513, 94] width 62 height 8
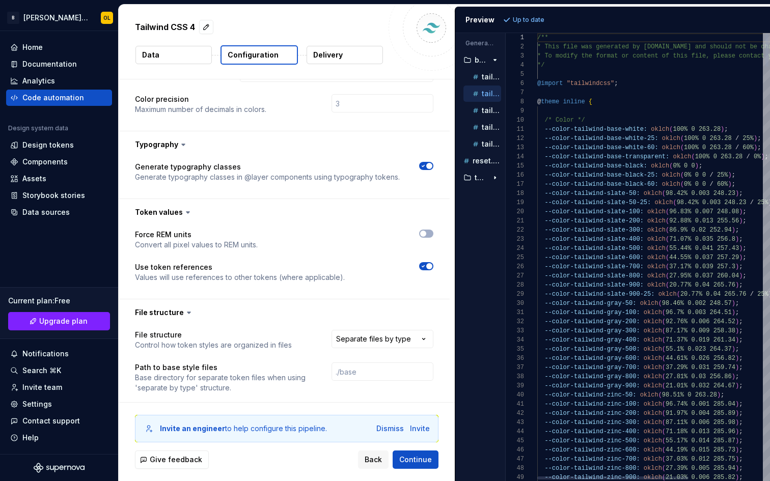
click at [470, 169] on div "Generated files Accessibility guide for tree . Navigate the tree with the arrow…" at bounding box center [612, 257] width 315 height 448
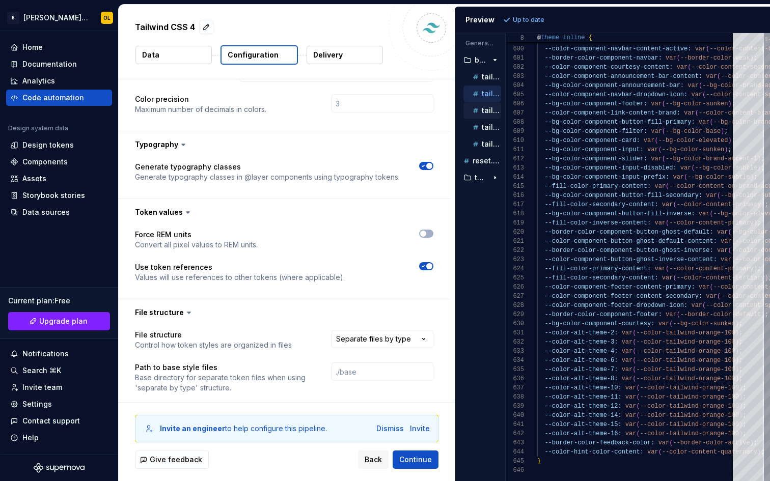
click at [488, 111] on p "tailwind.dimension.css" at bounding box center [491, 110] width 19 height 8
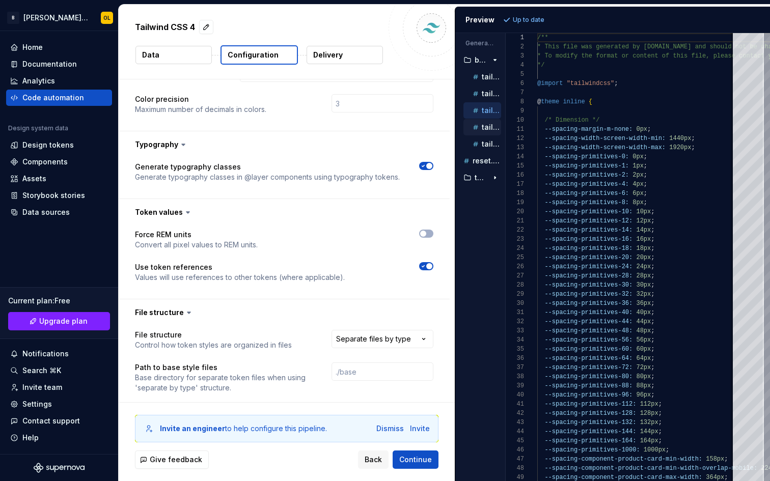
click at [491, 127] on p "tailwind.shadow.css" at bounding box center [491, 127] width 19 height 8
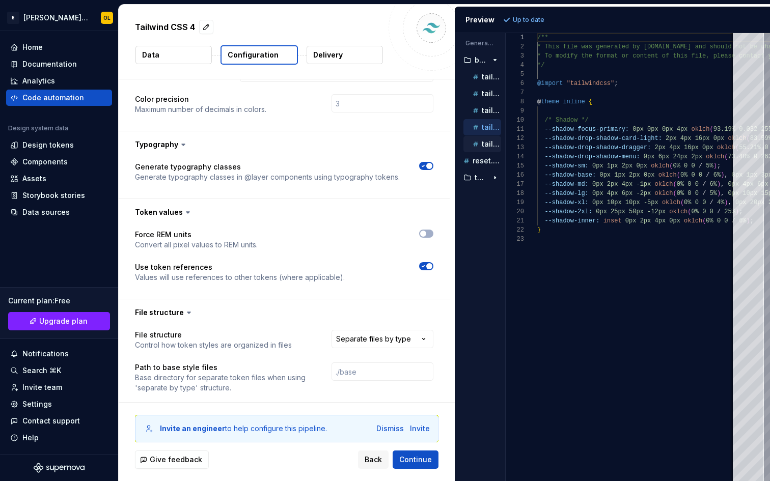
click at [488, 142] on p "tailwind.typography.css" at bounding box center [491, 144] width 19 height 8
type textarea "**********"
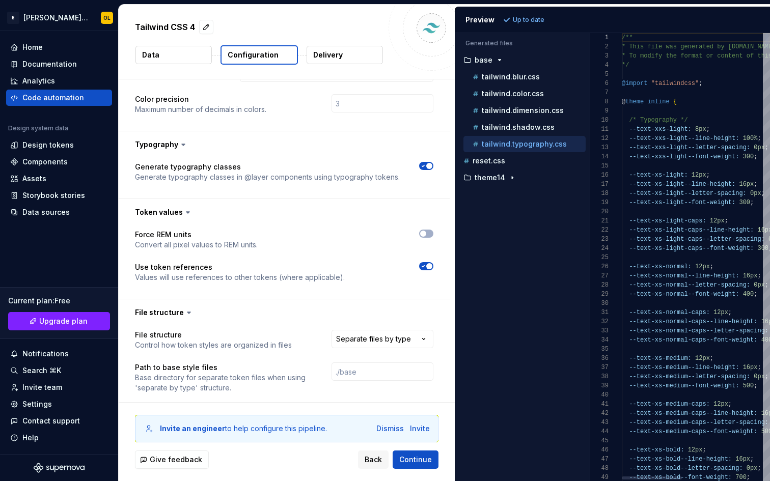
click at [588, 75] on div "Generated files Accessibility guide for tree . Navigate the tree with the arrow…" at bounding box center [612, 257] width 315 height 448
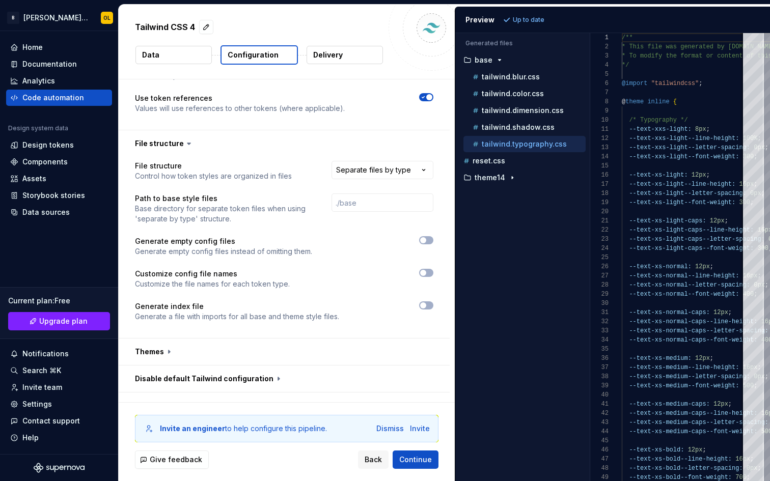
scroll to position [558, 0]
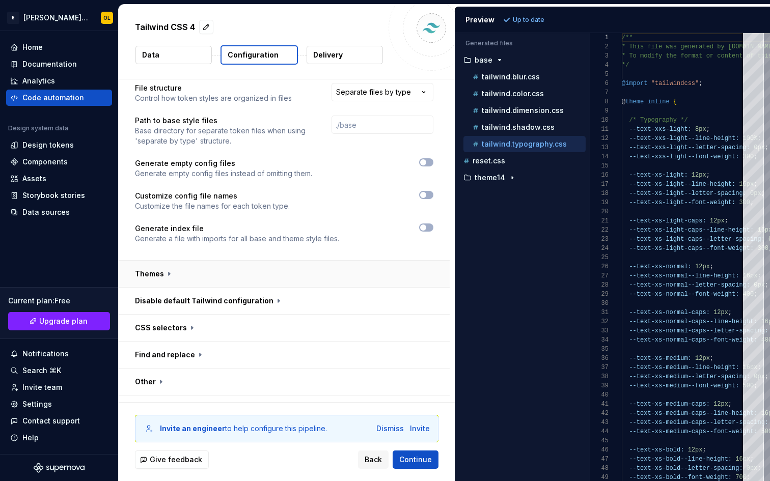
click at [177, 261] on button "button" at bounding box center [284, 274] width 331 height 26
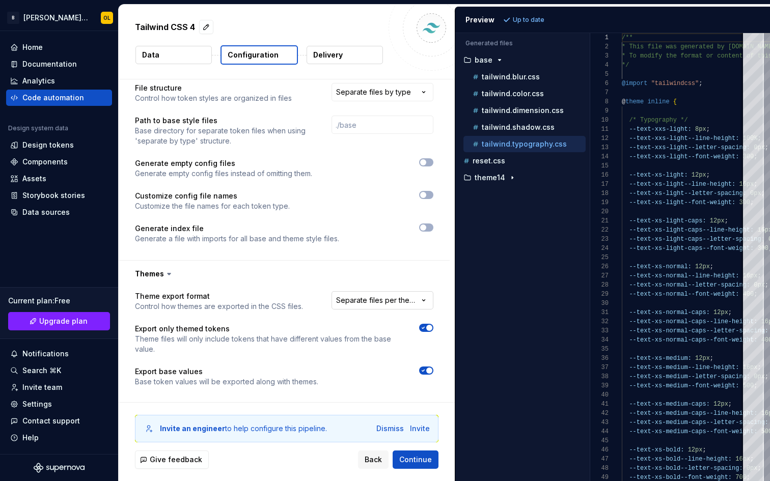
click at [350, 284] on html "**********" at bounding box center [385, 240] width 770 height 481
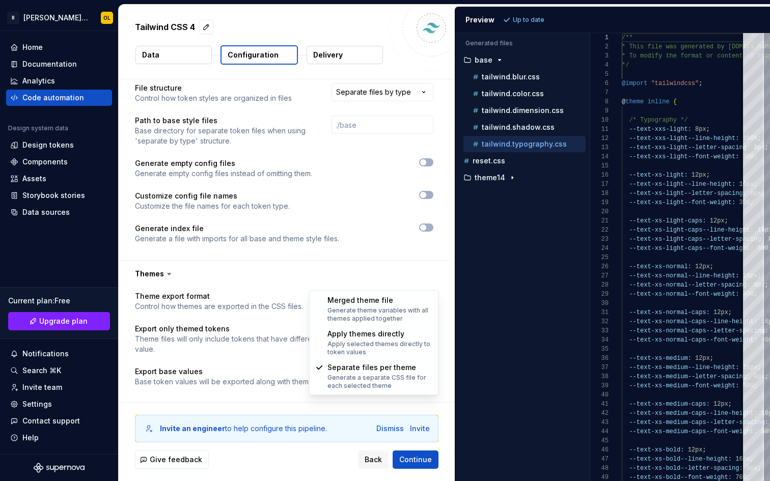
click at [387, 281] on html "**********" at bounding box center [385, 240] width 770 height 481
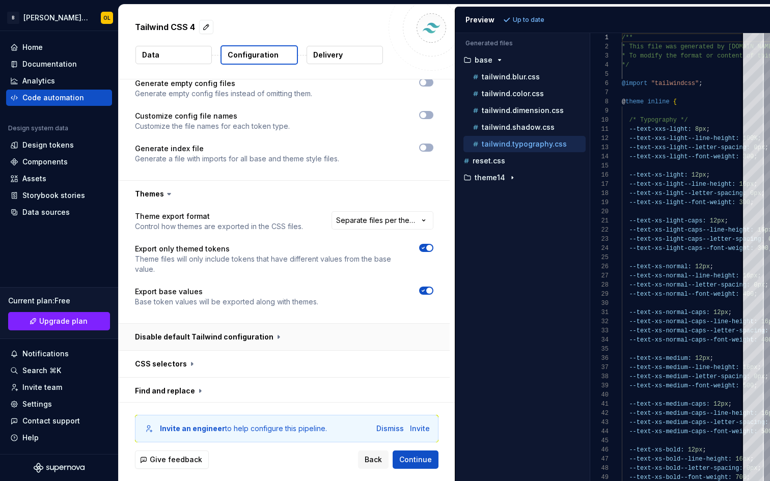
scroll to position [641, 0]
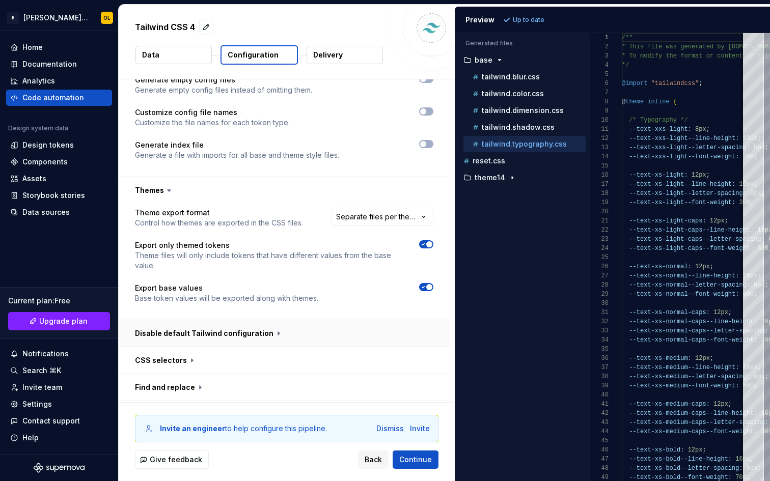
click at [243, 320] on button "button" at bounding box center [284, 333] width 331 height 26
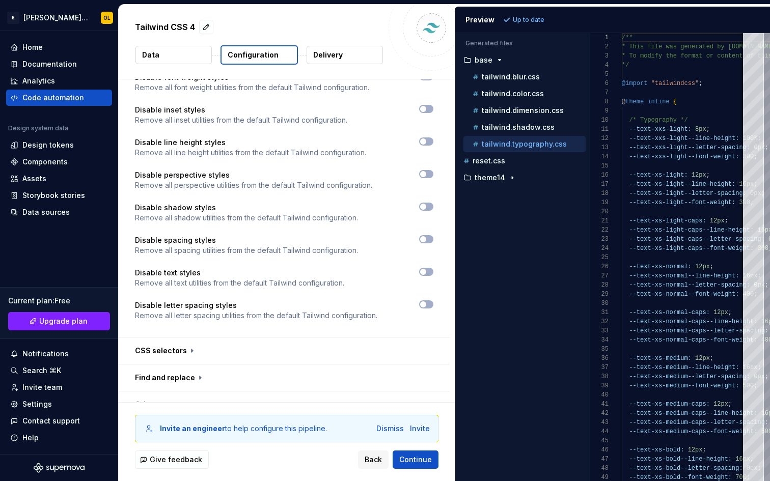
scroll to position [1236, 0]
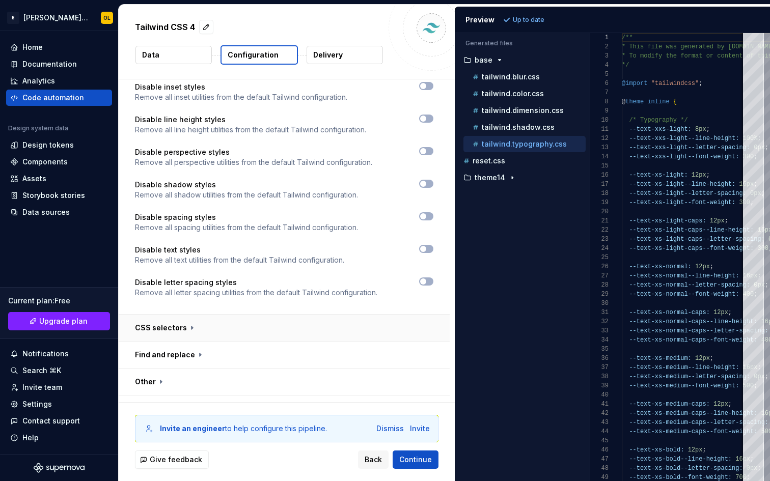
click at [164, 315] on button "button" at bounding box center [284, 328] width 331 height 26
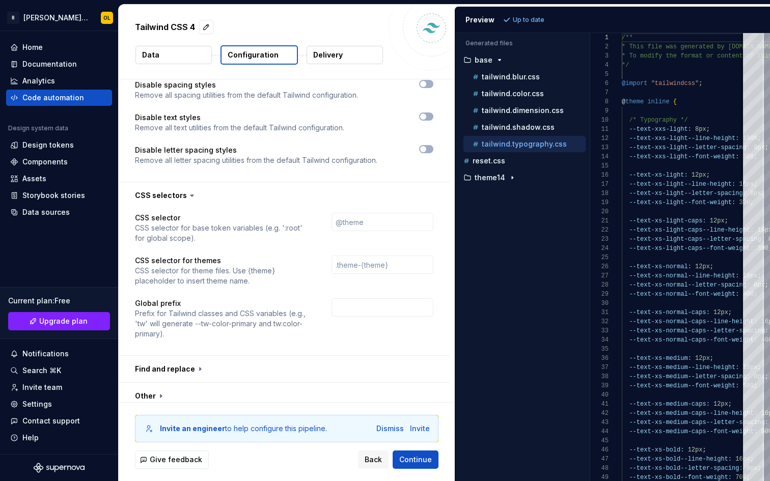
scroll to position [1383, 0]
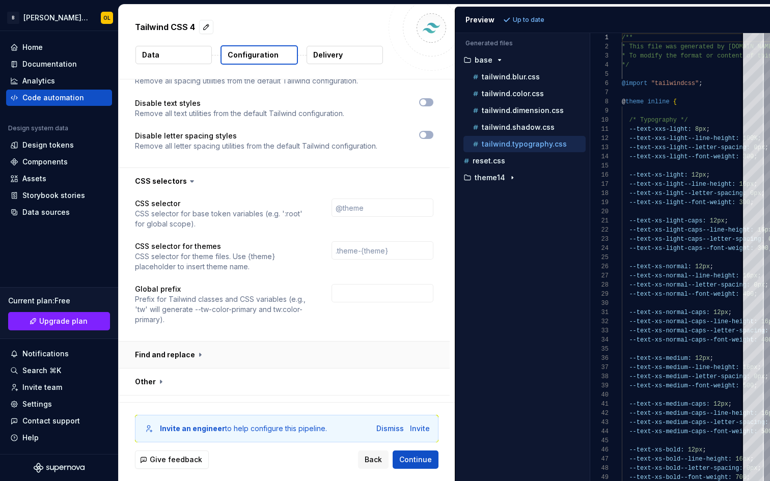
click at [180, 342] on button "button" at bounding box center [284, 355] width 331 height 26
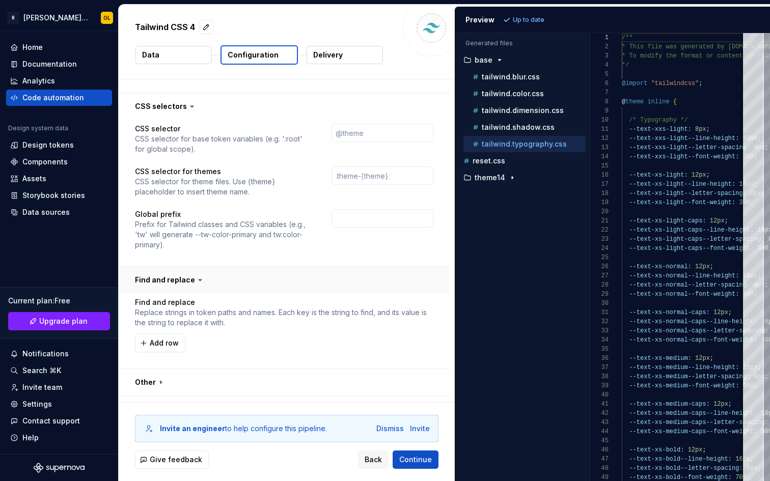
scroll to position [1458, 0]
click at [172, 369] on button "button" at bounding box center [284, 382] width 331 height 26
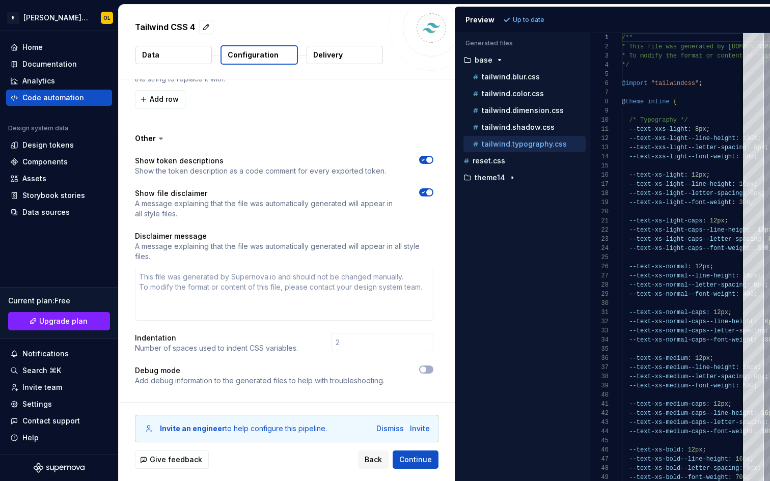
scroll to position [1709, 0]
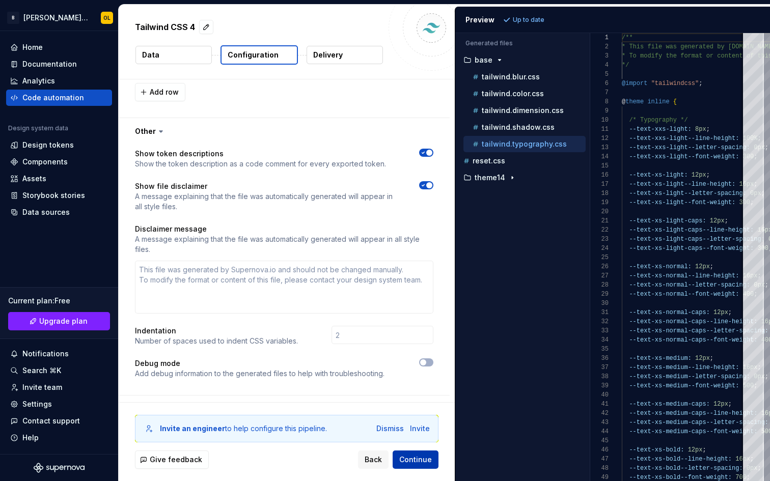
click at [414, 461] on span "Continue" at bounding box center [415, 460] width 33 height 10
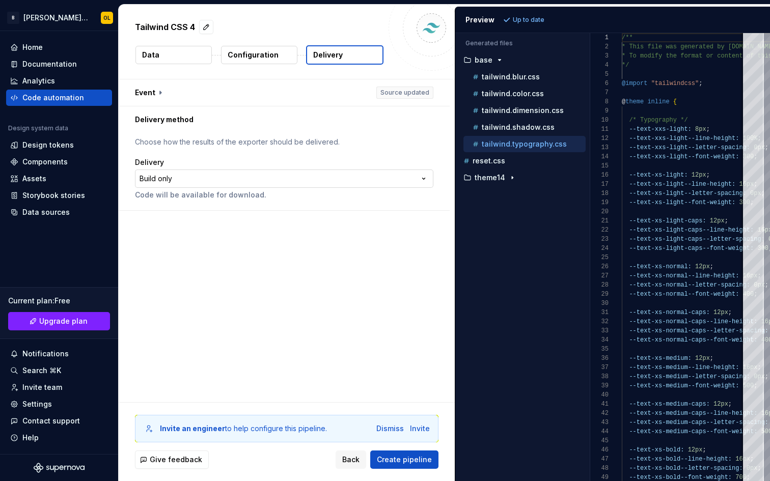
click at [182, 176] on html "**********" at bounding box center [385, 240] width 770 height 481
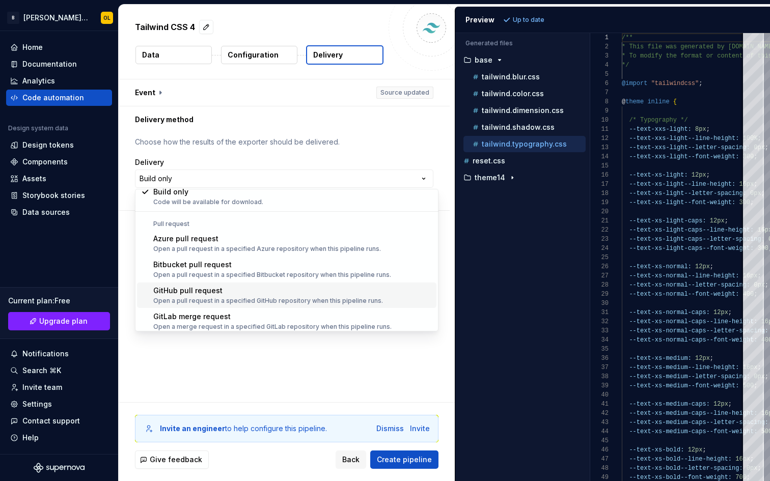
scroll to position [29, 0]
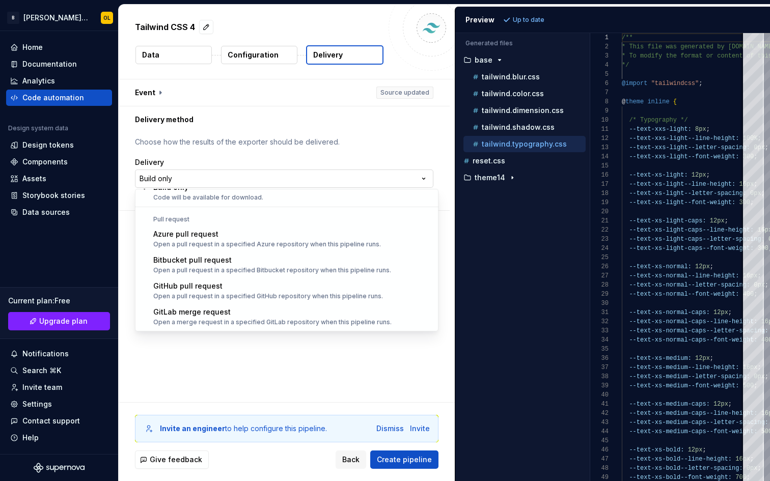
click at [428, 175] on html "**********" at bounding box center [385, 240] width 770 height 481
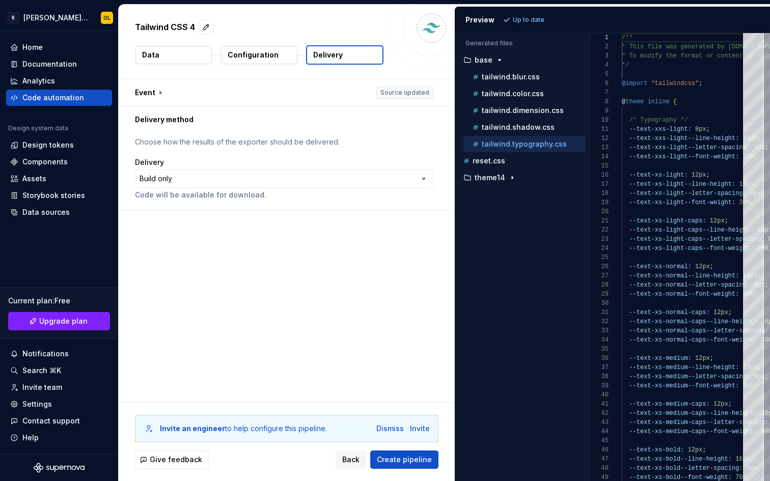
click at [254, 61] on button "Configuration" at bounding box center [259, 55] width 76 height 18
type textarea "*"
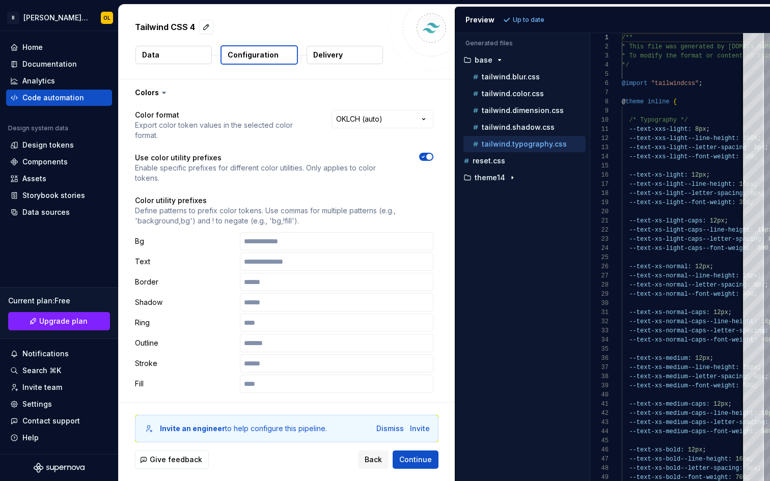
click at [171, 53] on button "Data" at bounding box center [173, 55] width 76 height 18
